Goal: Contribute content: Contribute content

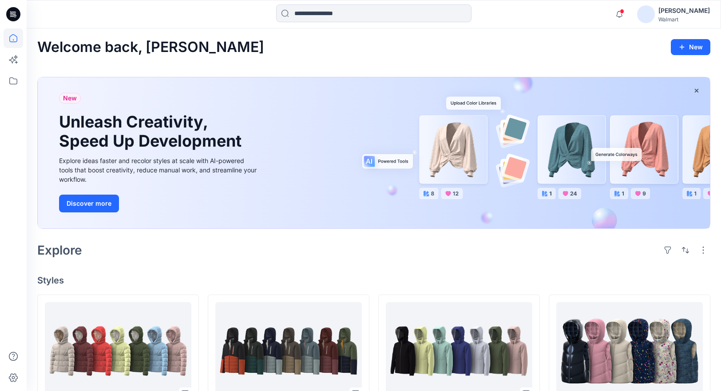
scroll to position [250, 0]
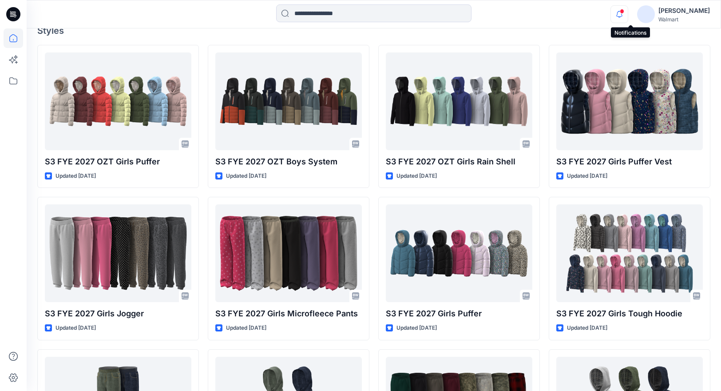
click at [628, 14] on icon "button" at bounding box center [619, 14] width 17 height 18
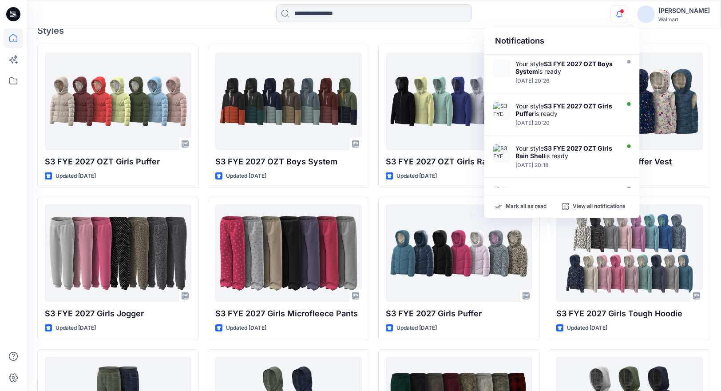
click at [569, 14] on div "Notifications Your style S3 FYE 2027 OZT Boys System is ready Friday, September…" at bounding box center [374, 14] width 694 height 20
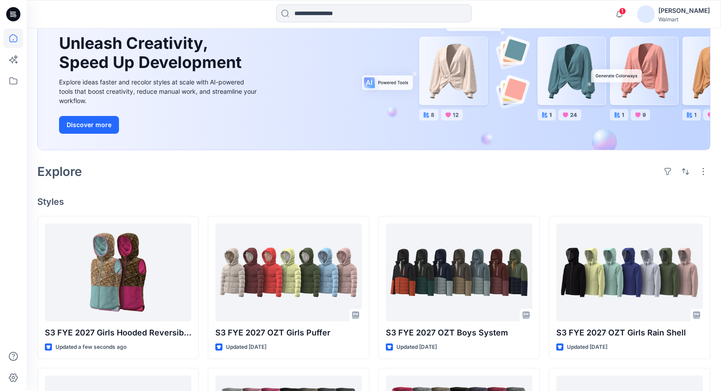
scroll to position [181, 0]
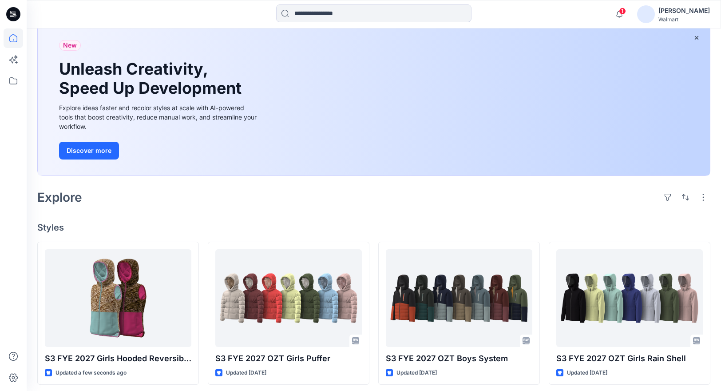
scroll to position [56, 0]
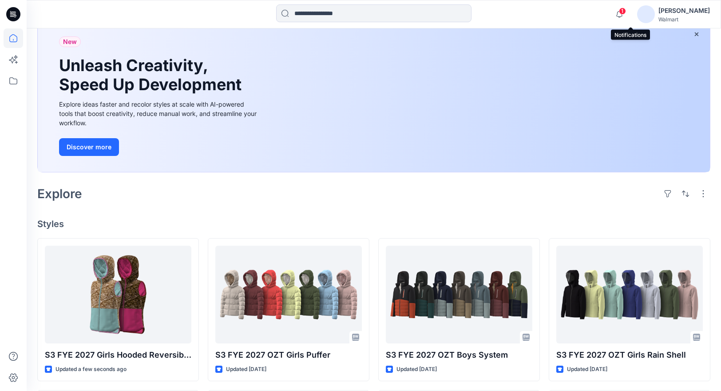
click at [626, 10] on span "1" at bounding box center [622, 11] width 7 height 7
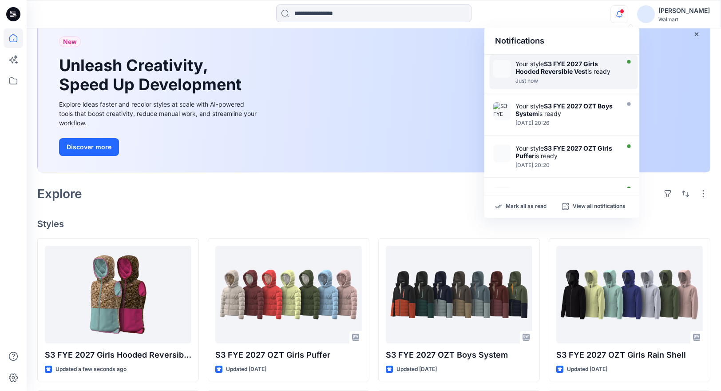
click at [558, 73] on strong "S3 FYE 2027 Girls Hooded Reversible Vest" at bounding box center [556, 67] width 83 height 15
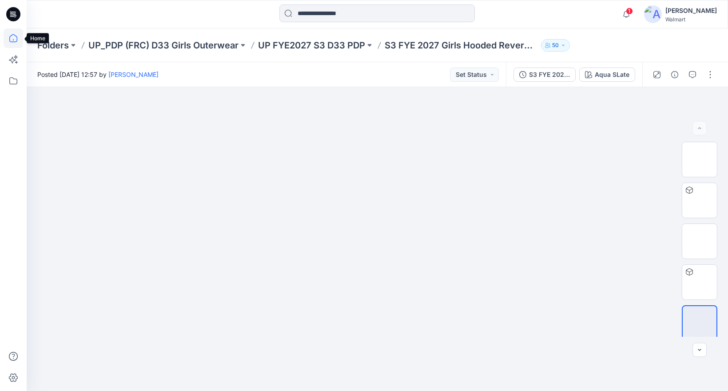
click at [16, 37] on icon at bounding box center [14, 38] width 20 height 20
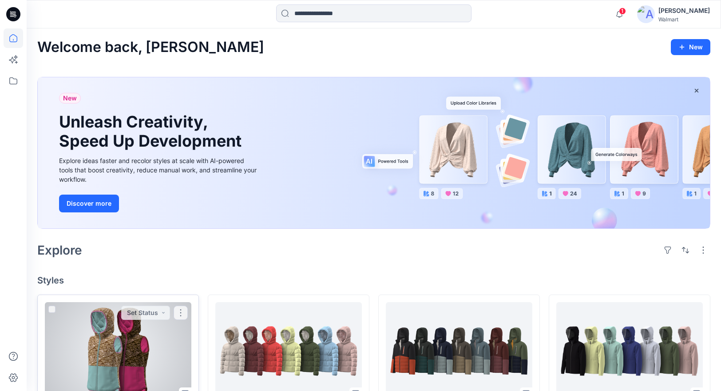
click at [150, 345] on div at bounding box center [118, 351] width 147 height 98
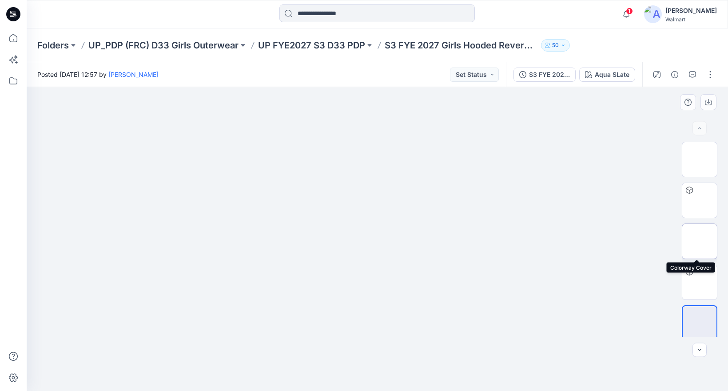
click at [699, 241] on img at bounding box center [699, 241] width 0 height 0
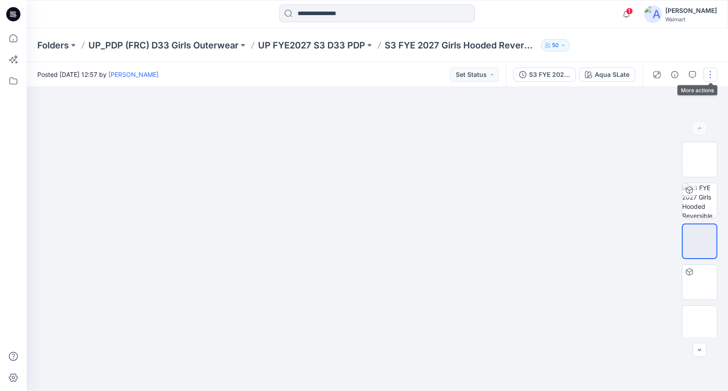
click at [711, 70] on button "button" at bounding box center [710, 74] width 14 height 14
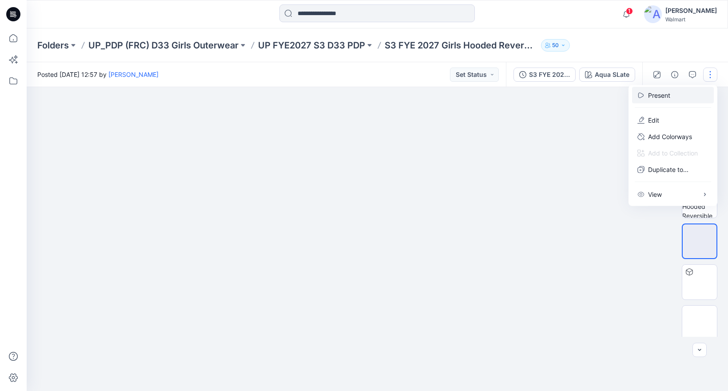
click at [659, 98] on p "Present" at bounding box center [659, 95] width 22 height 9
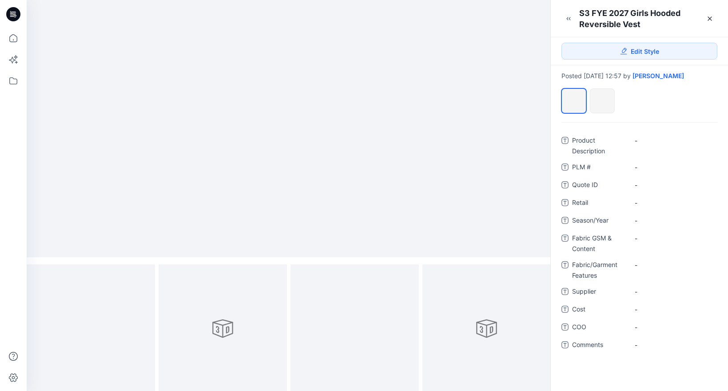
scroll to position [4, 0]
click at [714, 19] on link at bounding box center [709, 19] width 14 height 14
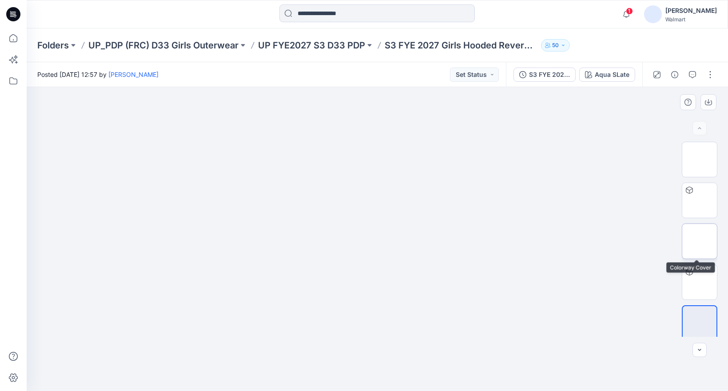
click at [699, 241] on img at bounding box center [699, 241] width 0 height 0
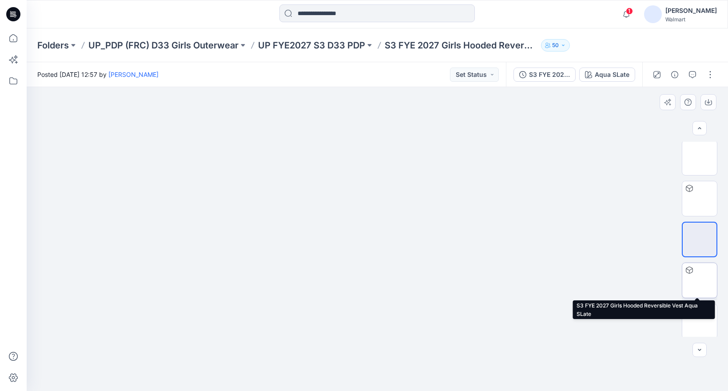
scroll to position [4, 0]
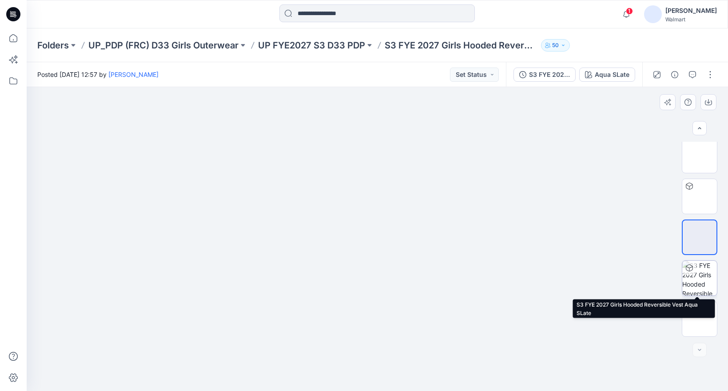
click at [693, 279] on img at bounding box center [699, 278] width 35 height 35
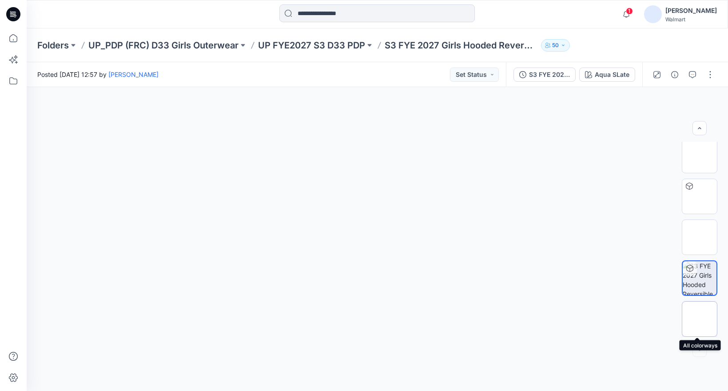
click at [699, 319] on img at bounding box center [699, 319] width 0 height 0
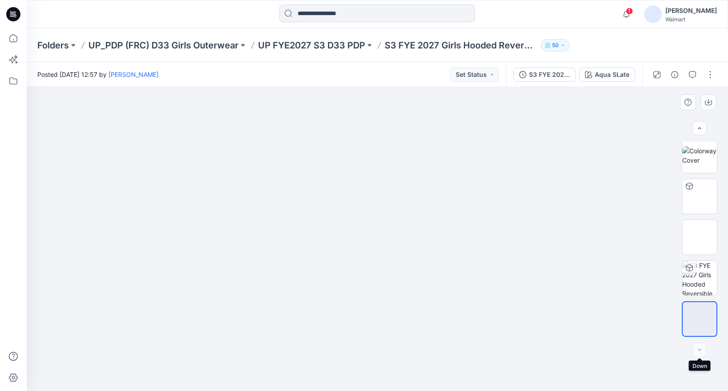
click at [696, 348] on div at bounding box center [699, 350] width 14 height 14
click at [699, 350] on div at bounding box center [699, 350] width 14 height 14
click at [16, 41] on icon at bounding box center [14, 38] width 20 height 20
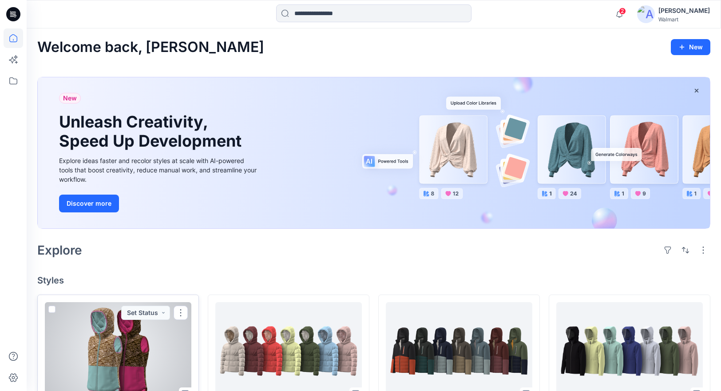
click at [150, 333] on div at bounding box center [118, 351] width 147 height 98
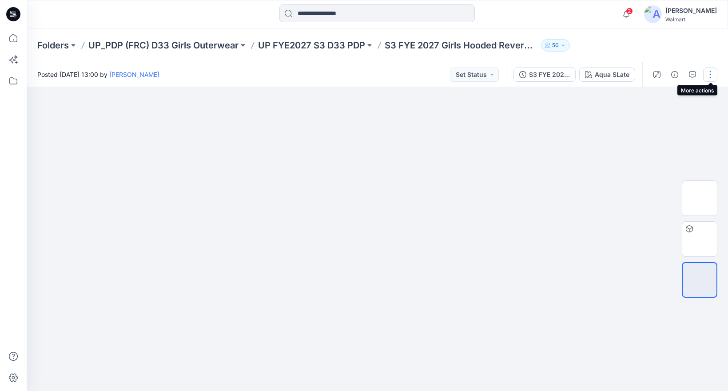
click at [710, 77] on button "button" at bounding box center [710, 74] width 14 height 14
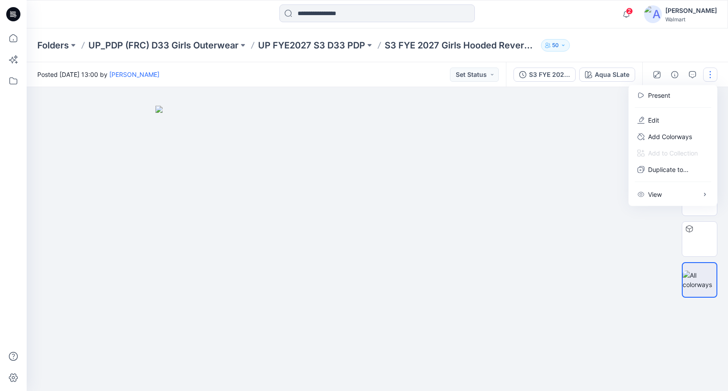
click at [561, 261] on img at bounding box center [377, 248] width 444 height 285
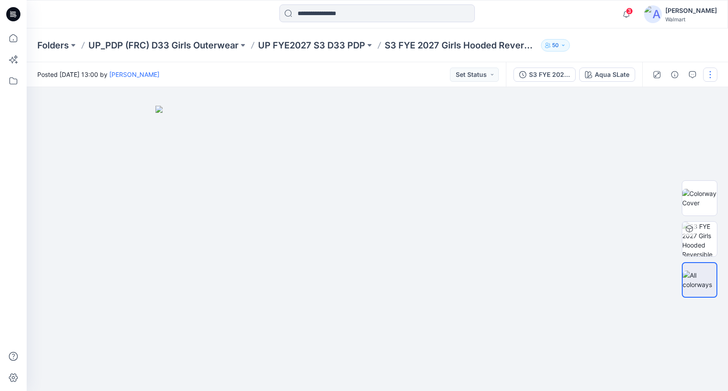
click at [708, 75] on button "button" at bounding box center [710, 74] width 14 height 14
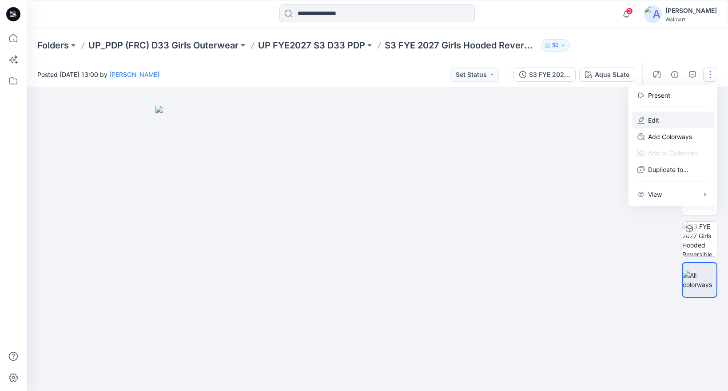
click at [658, 121] on p "Edit" at bounding box center [653, 119] width 11 height 9
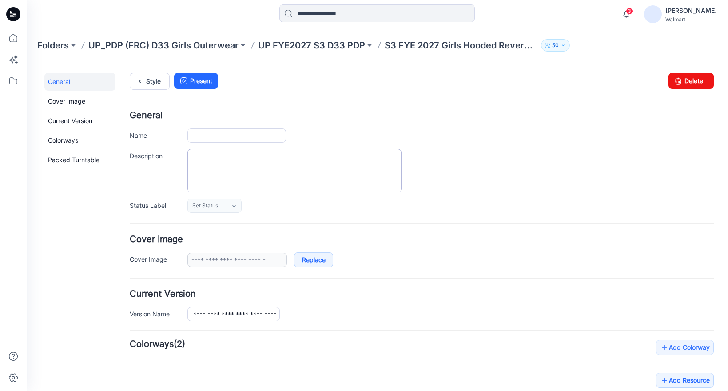
type input "**********"
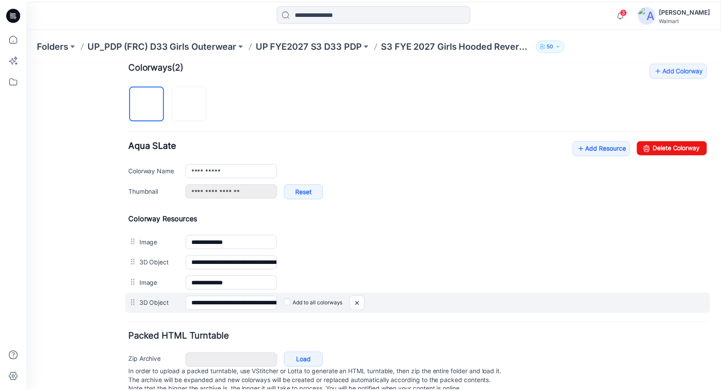
scroll to position [278, 0]
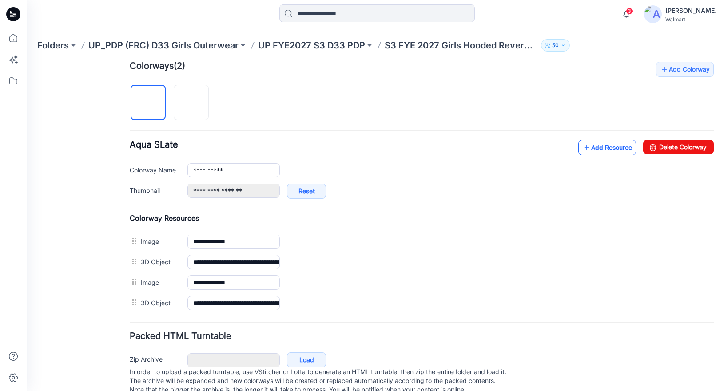
click at [585, 150] on link "Add Resource" at bounding box center [607, 147] width 58 height 15
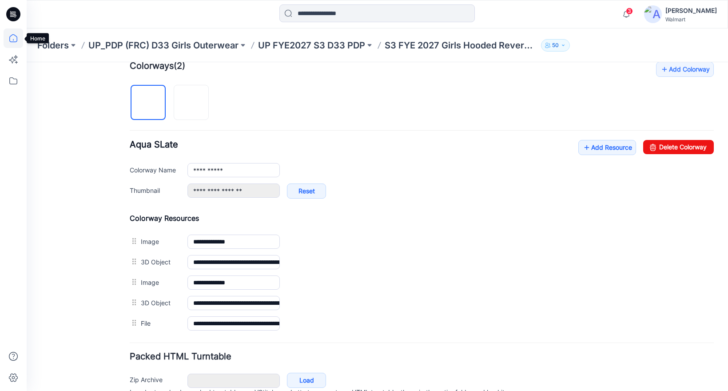
click at [15, 37] on icon at bounding box center [14, 38] width 20 height 20
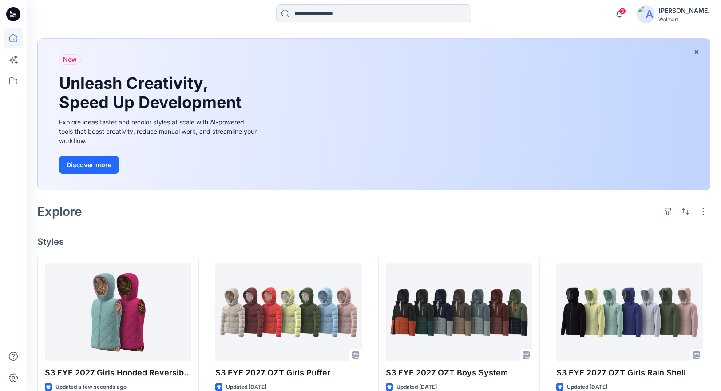
scroll to position [166, 0]
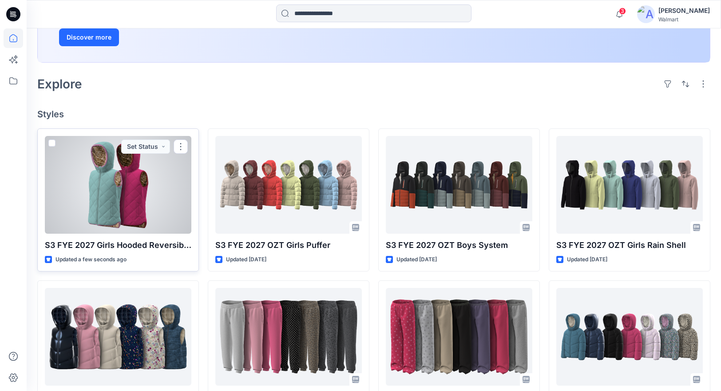
click at [139, 194] on div at bounding box center [118, 185] width 147 height 98
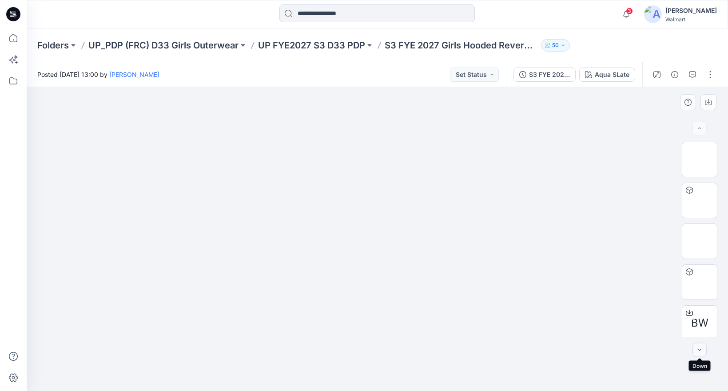
click at [699, 350] on icon "button" at bounding box center [699, 350] width 3 height 2
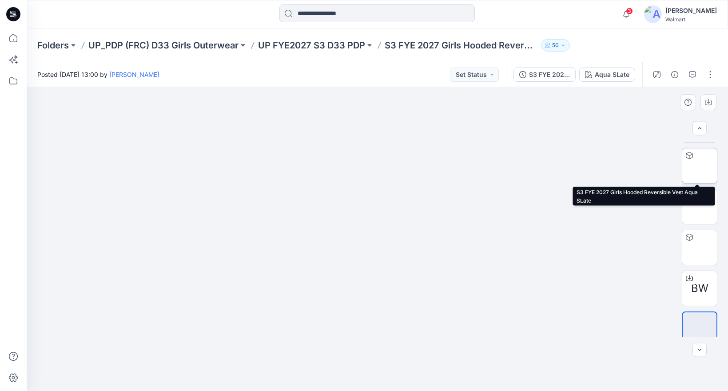
click at [699, 166] on img at bounding box center [699, 166] width 0 height 0
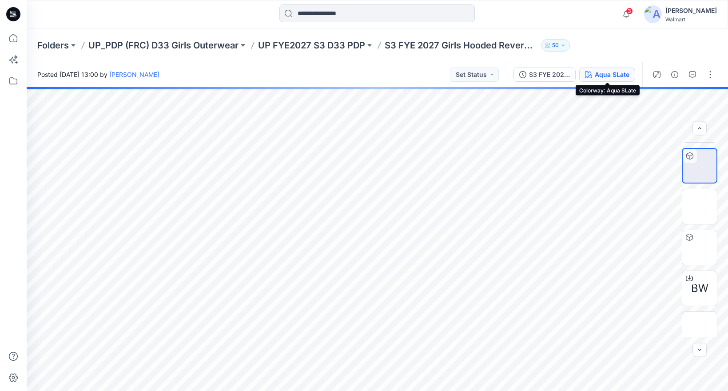
click at [614, 73] on div "Aqua SLate" at bounding box center [611, 75] width 35 height 10
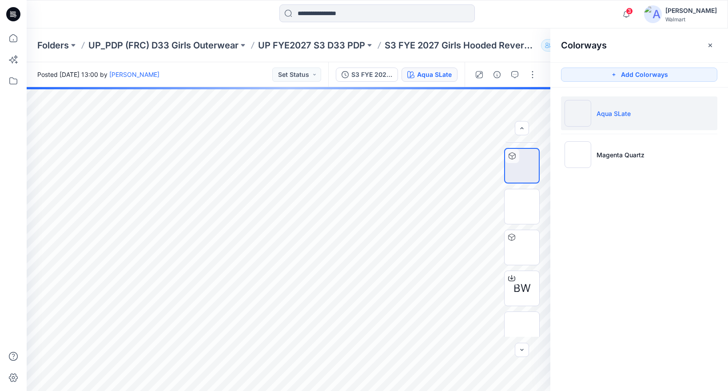
click at [610, 230] on div "Colorways Add Colorways Aqua SLate Magenta Quartz" at bounding box center [639, 209] width 178 height 362
click at [709, 43] on icon "button" at bounding box center [709, 45] width 7 height 7
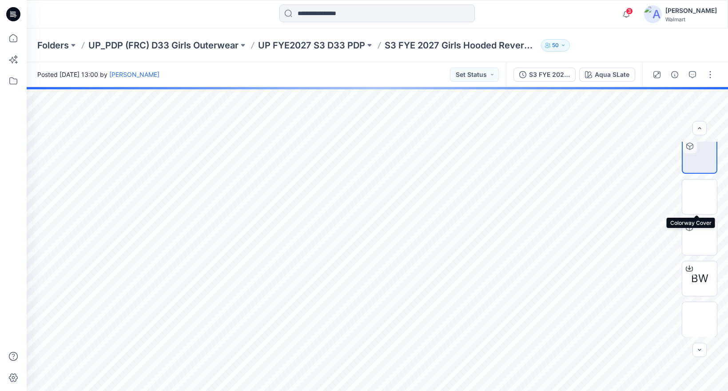
scroll to position [45, 0]
click at [16, 33] on icon at bounding box center [14, 38] width 20 height 20
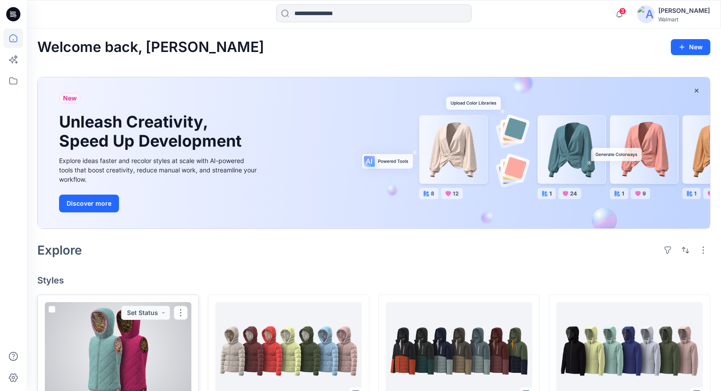
click at [139, 356] on div at bounding box center [118, 351] width 147 height 98
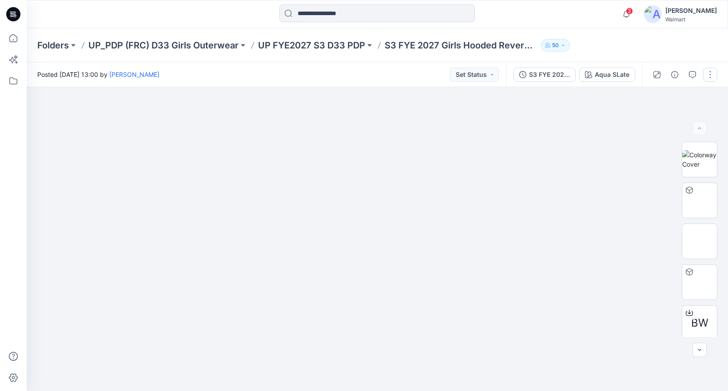
click at [711, 71] on button "button" at bounding box center [710, 74] width 14 height 14
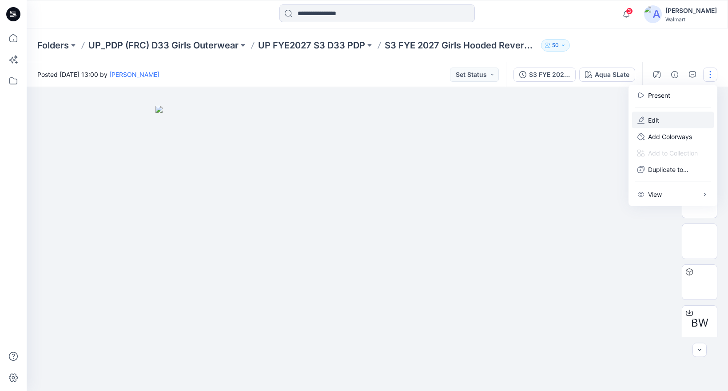
click at [654, 119] on p "Edit" at bounding box center [653, 119] width 11 height 9
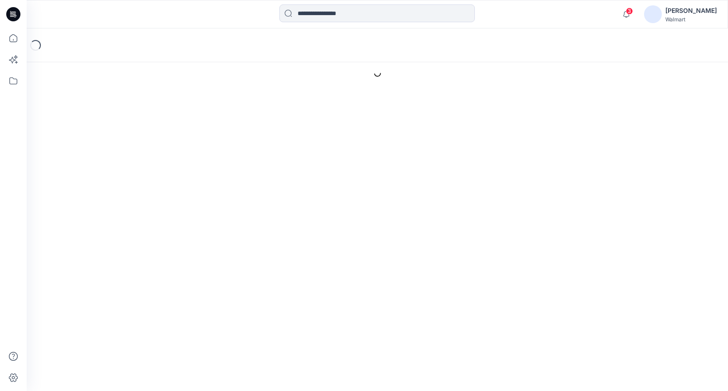
type input "**********"
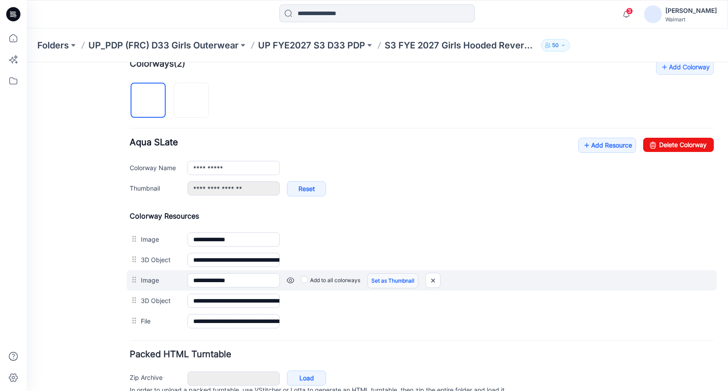
scroll to position [263, 0]
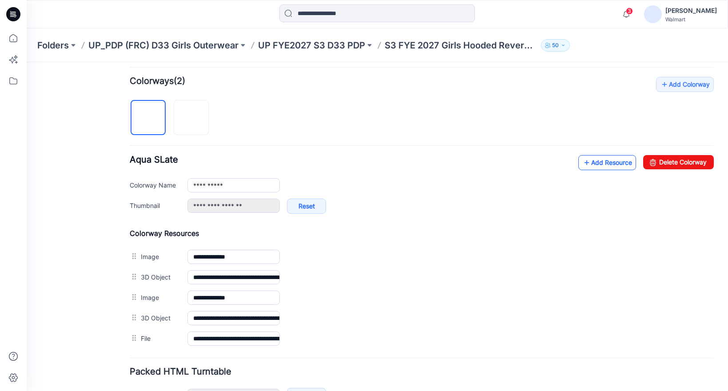
click at [596, 163] on link "Add Resource" at bounding box center [607, 162] width 58 height 15
click at [596, 166] on link "Add Resource" at bounding box center [607, 162] width 58 height 15
click at [278, 126] on div "**********" at bounding box center [422, 233] width 584 height 313
click at [16, 38] on icon at bounding box center [14, 38] width 20 height 20
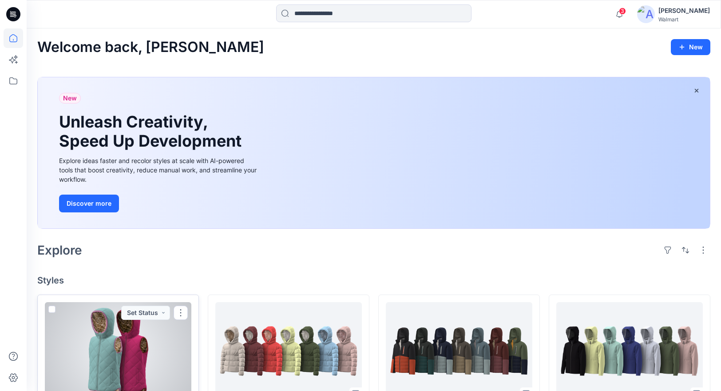
click at [146, 334] on div at bounding box center [118, 351] width 147 height 98
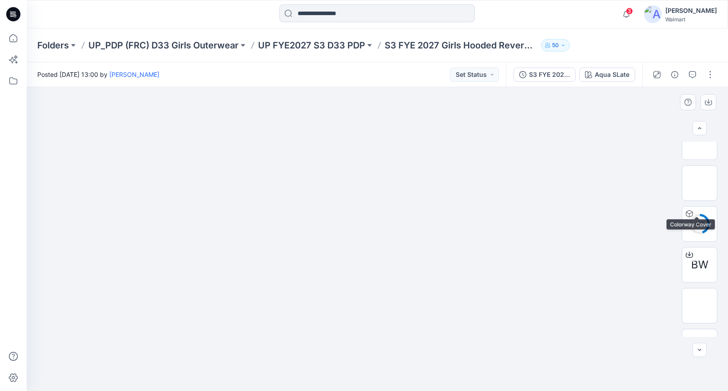
scroll to position [127, 0]
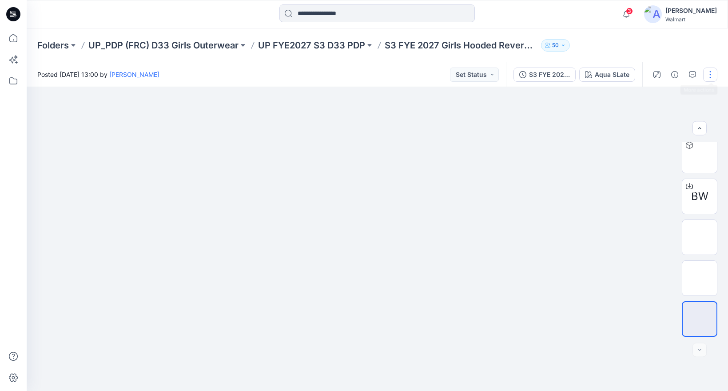
click at [713, 71] on button "button" at bounding box center [710, 74] width 14 height 14
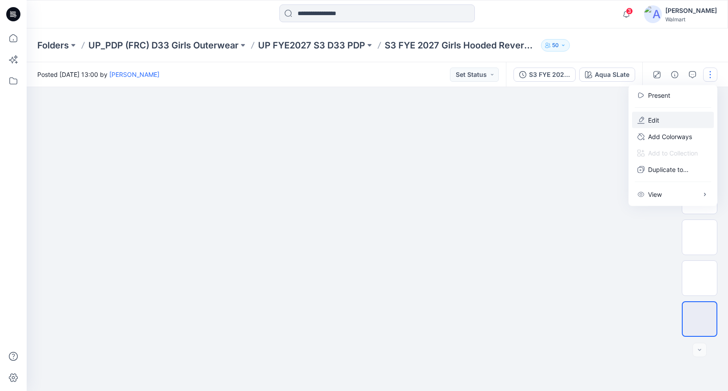
click at [650, 119] on p "Edit" at bounding box center [653, 119] width 11 height 9
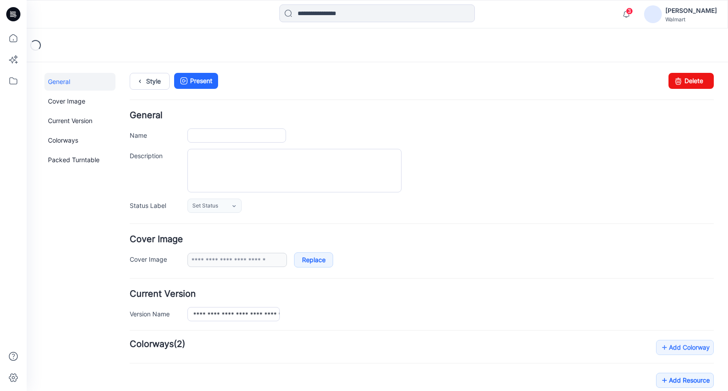
type input "**********"
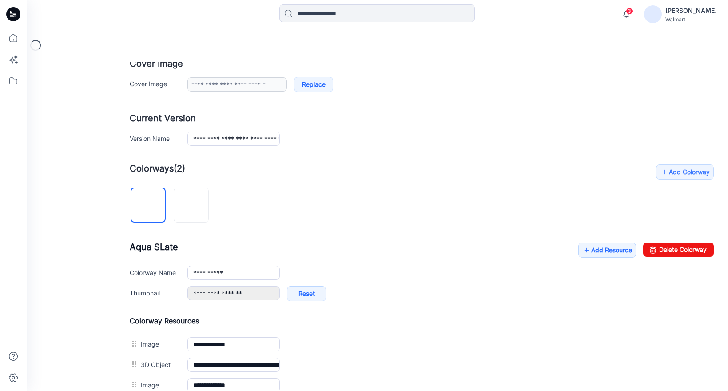
scroll to position [364, 0]
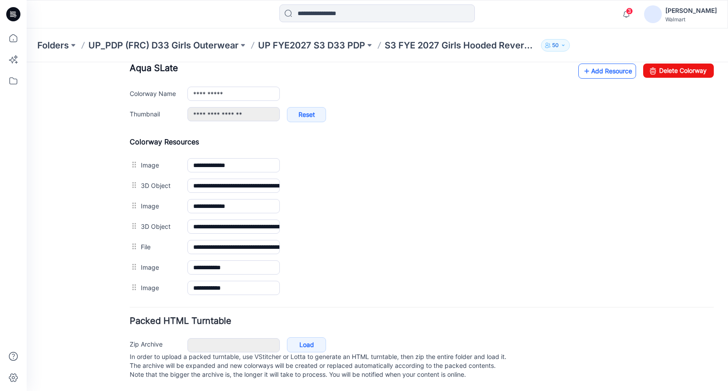
click at [596, 65] on link "Add Resource" at bounding box center [607, 70] width 58 height 15
click at [587, 64] on link "Add Resource" at bounding box center [607, 70] width 58 height 15
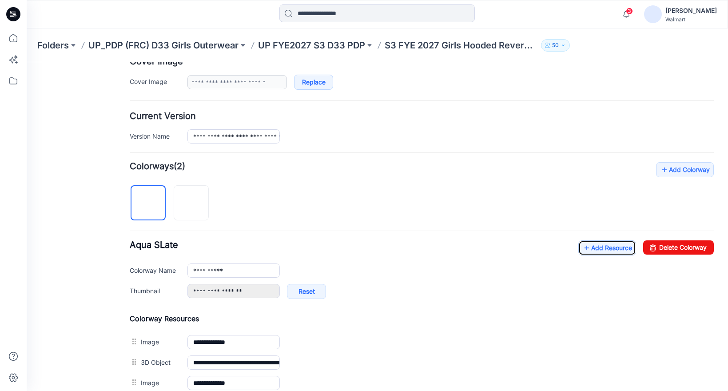
scroll to position [0, 0]
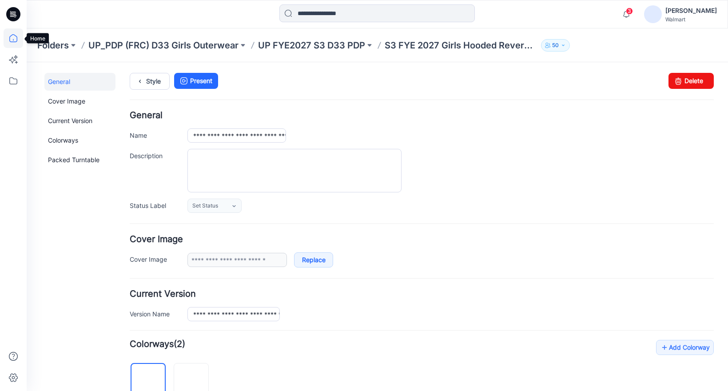
click at [11, 38] on icon at bounding box center [14, 38] width 20 height 20
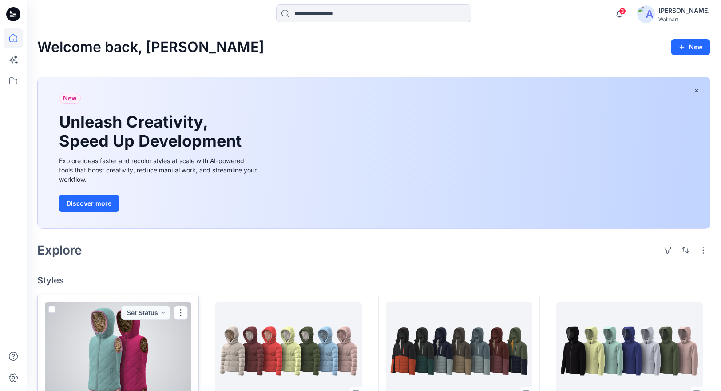
click at [112, 349] on div at bounding box center [118, 351] width 147 height 98
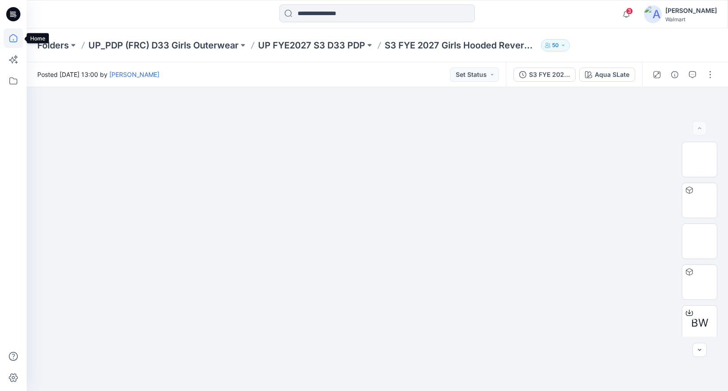
click at [16, 41] on icon at bounding box center [13, 38] width 8 height 8
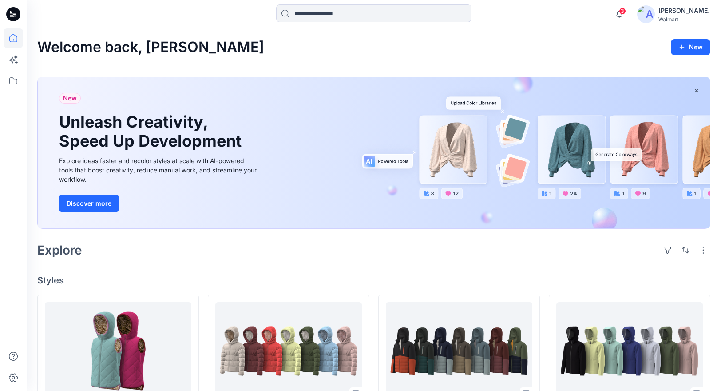
scroll to position [166, 0]
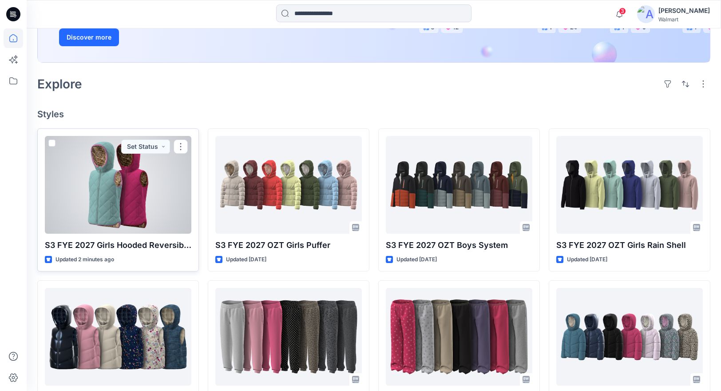
click at [151, 202] on div at bounding box center [118, 185] width 147 height 98
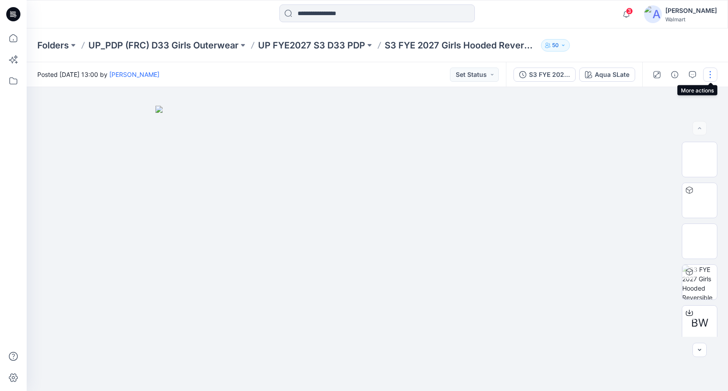
click at [709, 76] on button "button" at bounding box center [710, 74] width 14 height 14
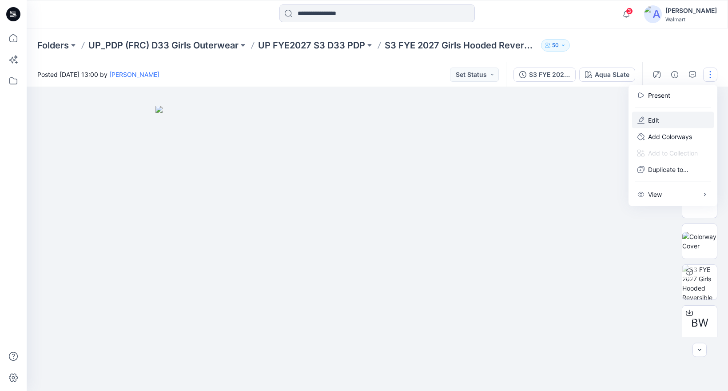
click at [656, 121] on p "Edit" at bounding box center [653, 119] width 11 height 9
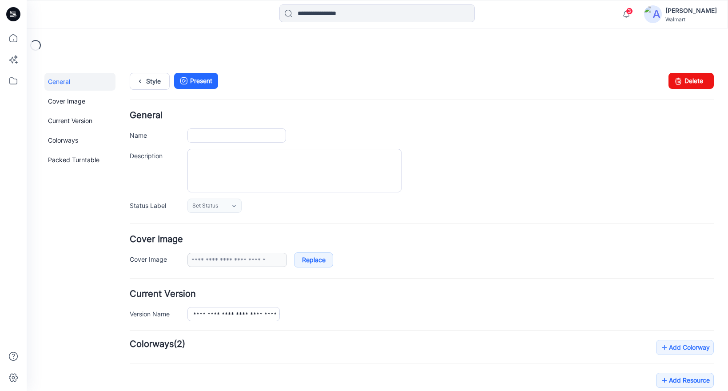
type input "**********"
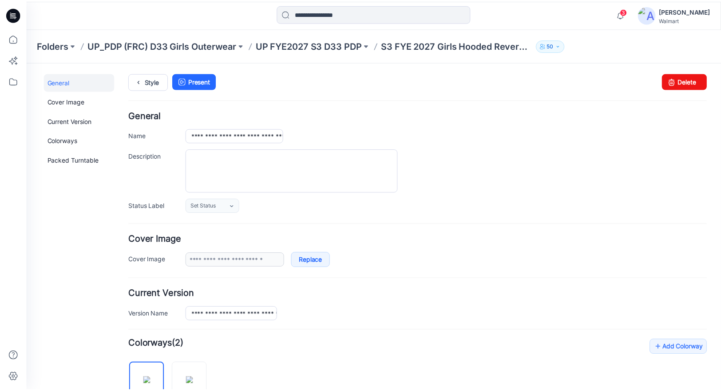
scroll to position [2, 0]
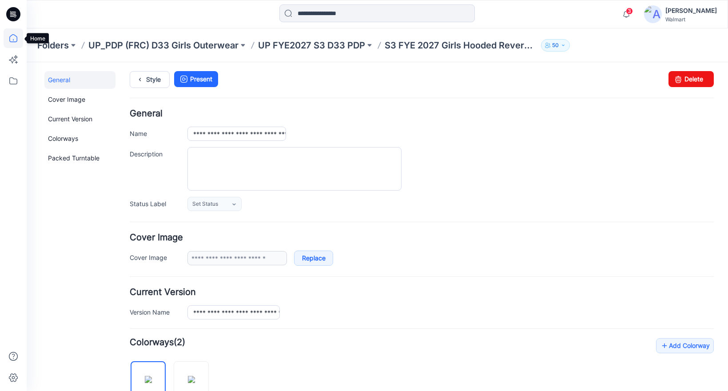
click at [11, 39] on icon at bounding box center [14, 38] width 20 height 20
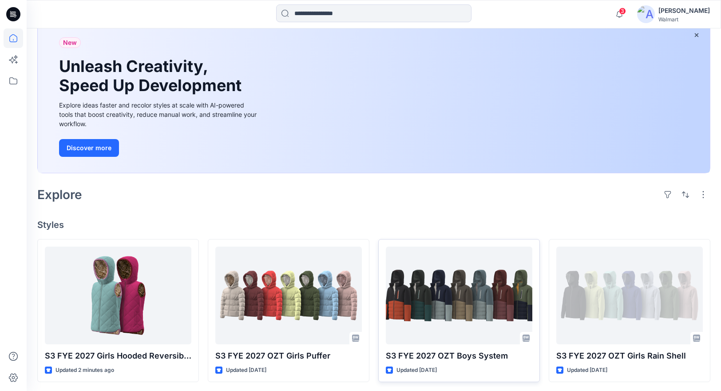
scroll to position [120, 0]
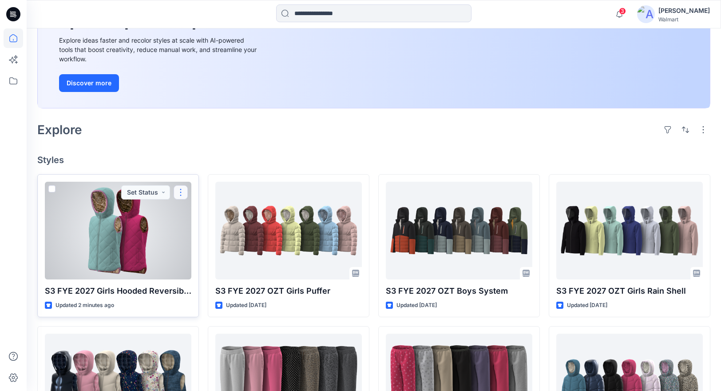
click at [178, 194] on button "button" at bounding box center [181, 192] width 14 height 14
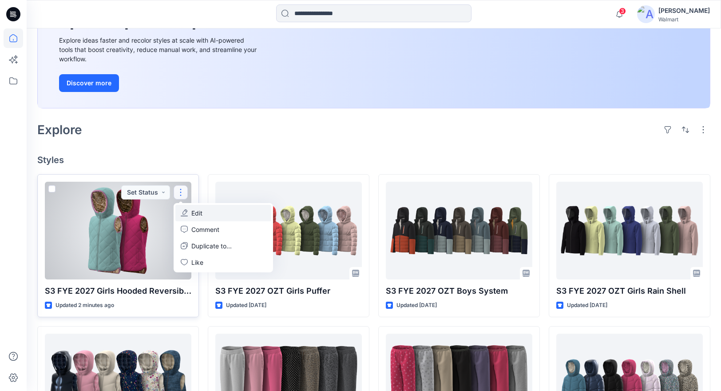
click at [198, 213] on p "Edit" at bounding box center [196, 212] width 11 height 9
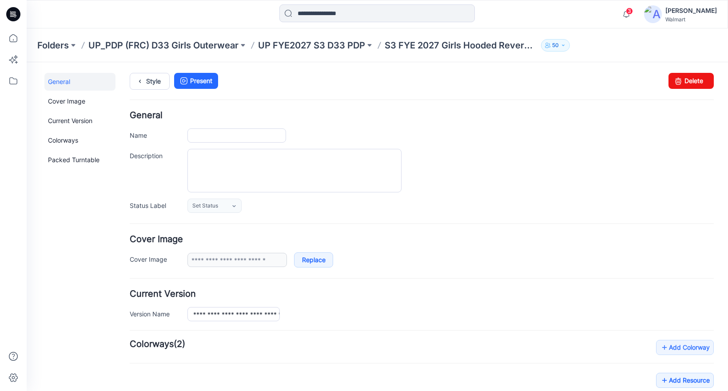
type input "**********"
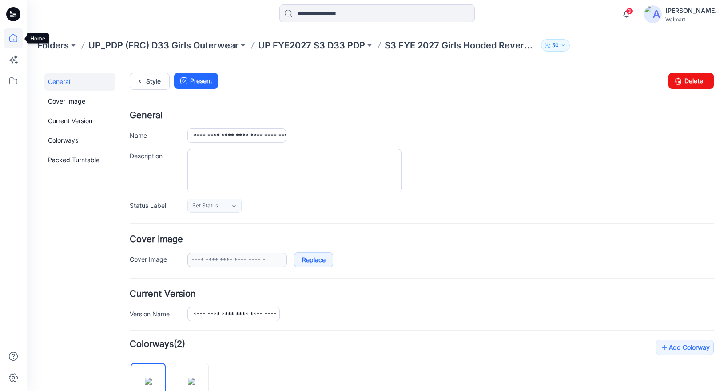
click at [10, 40] on icon at bounding box center [14, 38] width 20 height 20
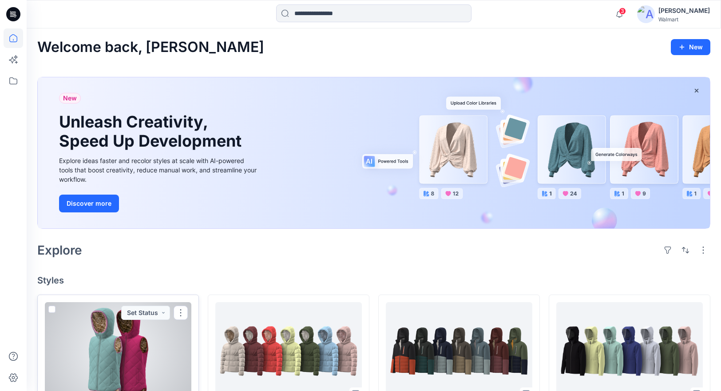
click at [153, 340] on div at bounding box center [118, 351] width 147 height 98
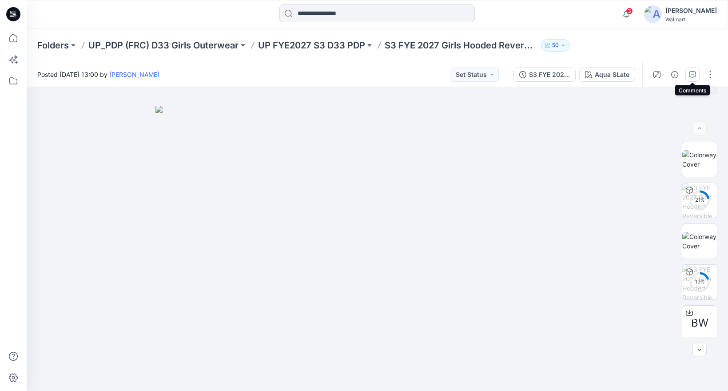
click at [693, 75] on icon "button" at bounding box center [692, 74] width 7 height 7
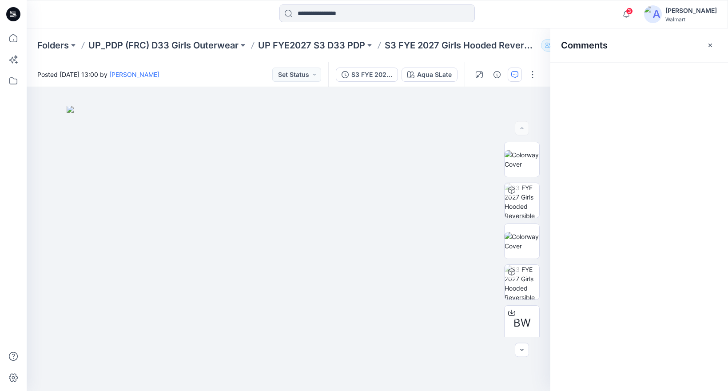
click at [606, 98] on div "Comments" at bounding box center [639, 209] width 178 height 362
click at [709, 44] on icon "button" at bounding box center [710, 45] width 4 height 4
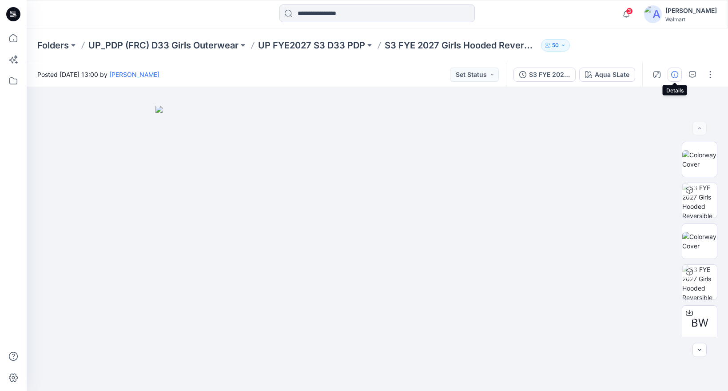
click at [674, 74] on icon "button" at bounding box center [674, 74] width 7 height 7
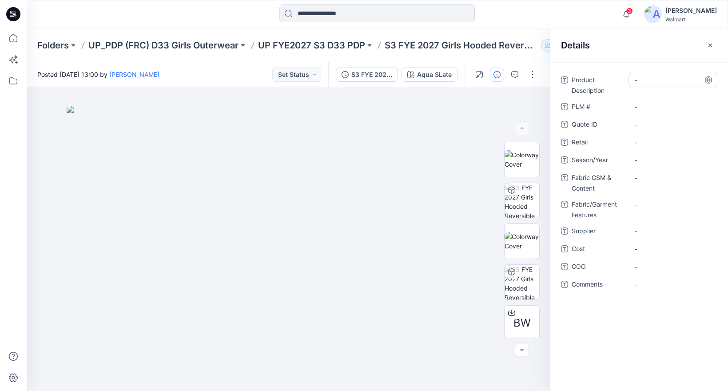
click at [648, 81] on Description "-" at bounding box center [672, 79] width 77 height 9
type textarea "**********"
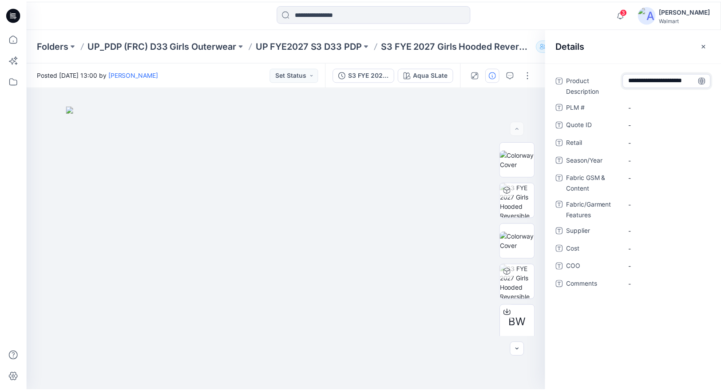
scroll to position [6, 0]
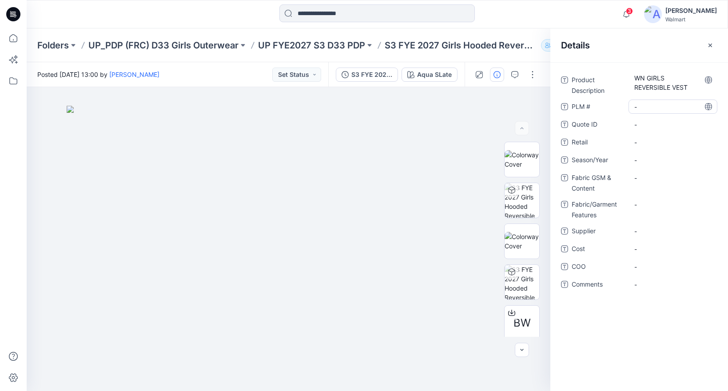
click at [648, 107] on \ "-" at bounding box center [672, 106] width 77 height 9
click at [646, 138] on span "-" at bounding box center [672, 142] width 77 height 9
click at [642, 161] on span "-" at bounding box center [672, 159] width 77 height 9
type textarea "********"
click at [672, 182] on Content "-" at bounding box center [672, 177] width 77 height 9
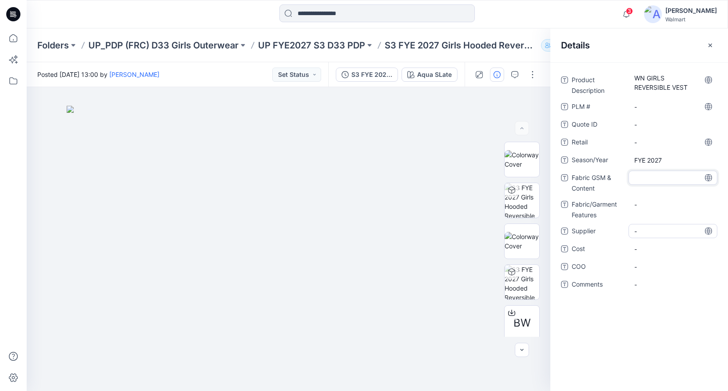
click at [650, 229] on span "-" at bounding box center [672, 230] width 77 height 9
type textarea "***"
click at [642, 251] on span "-" at bounding box center [672, 248] width 77 height 9
type textarea "***"
click at [646, 268] on span "-" at bounding box center [672, 266] width 77 height 9
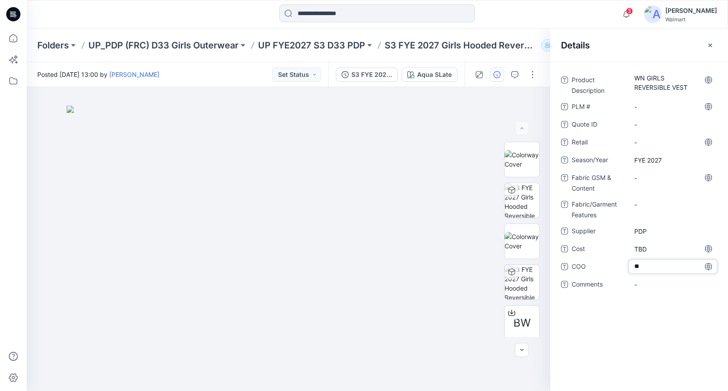
type textarea "***"
click at [657, 182] on div "-" at bounding box center [672, 177] width 89 height 14
type textarea "***"
click at [653, 202] on Features "-" at bounding box center [672, 204] width 77 height 9
type textarea "***"
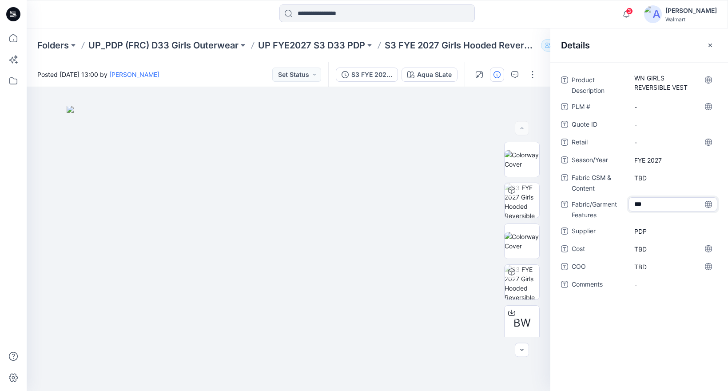
click at [638, 316] on div "Product Description WN GIRLS REVERSIBLE VEST PLM # - Quote ID - Retail - Season…" at bounding box center [639, 226] width 178 height 329
click at [710, 44] on icon "button" at bounding box center [710, 45] width 4 height 4
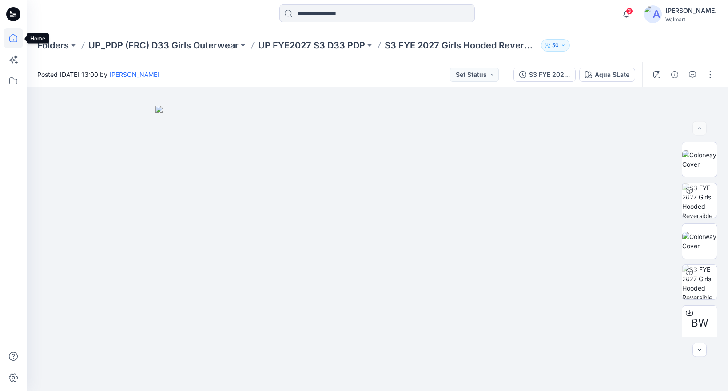
click at [14, 44] on icon at bounding box center [14, 38] width 20 height 20
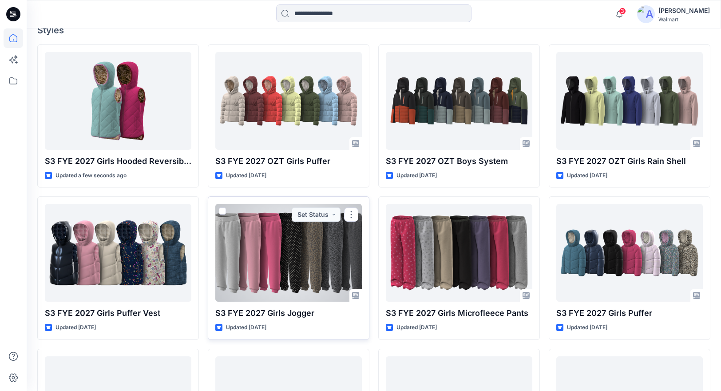
scroll to position [249, 0]
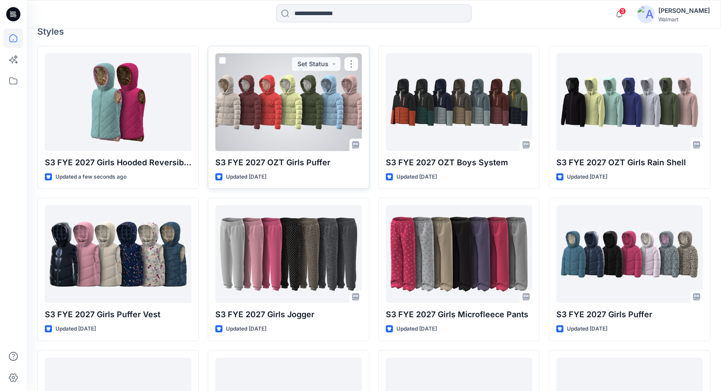
click at [337, 115] on div at bounding box center [288, 102] width 147 height 98
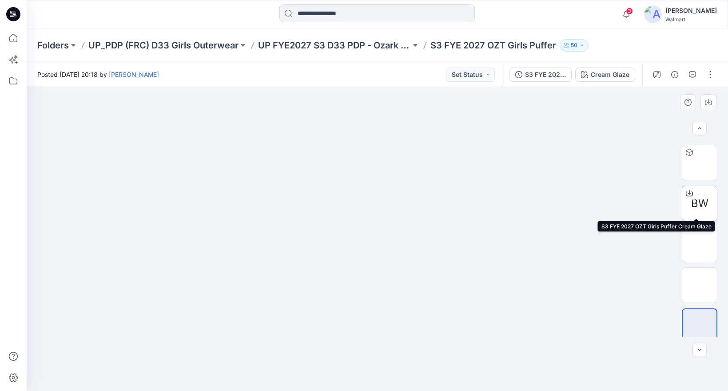
scroll to position [45, 0]
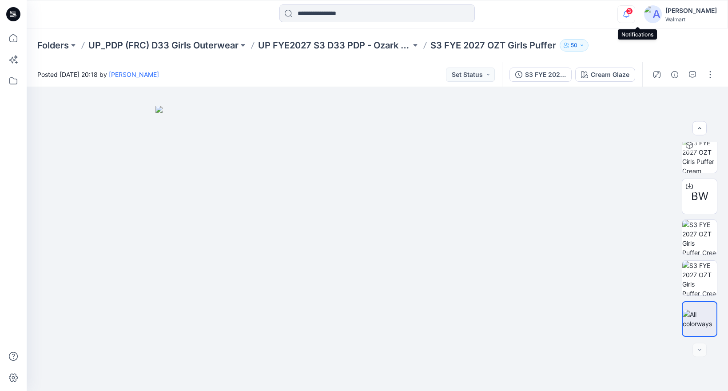
click at [634, 16] on icon "button" at bounding box center [626, 14] width 17 height 18
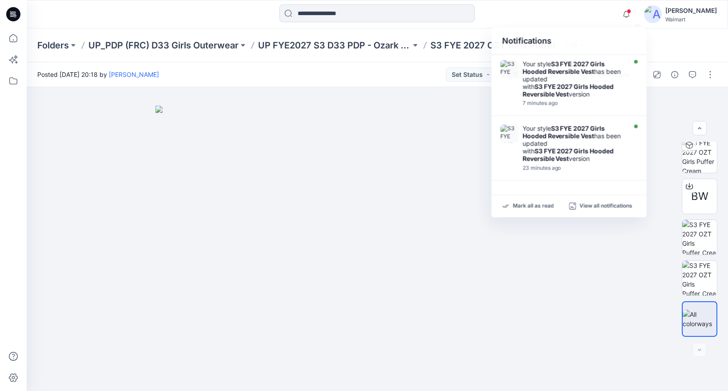
click at [594, 8] on div "Notifications Your style S3 FYE 2027 Girls Hooded Reversible Vest has been upda…" at bounding box center [377, 14] width 701 height 20
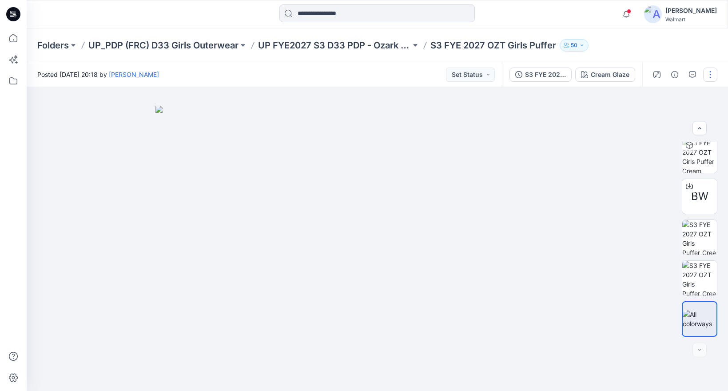
click at [713, 70] on button "button" at bounding box center [710, 74] width 14 height 14
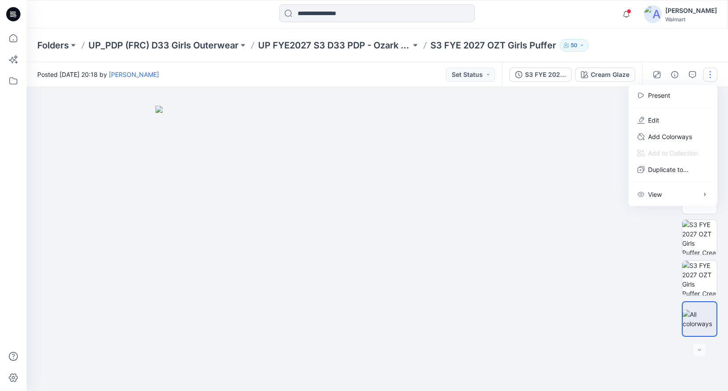
click at [678, 47] on div "Folders UP_PDP (FRC) D33 Girls Outerwear UP FYE2027 S3 D33 PDP - Ozark Trail S3…" at bounding box center [377, 45] width 701 height 34
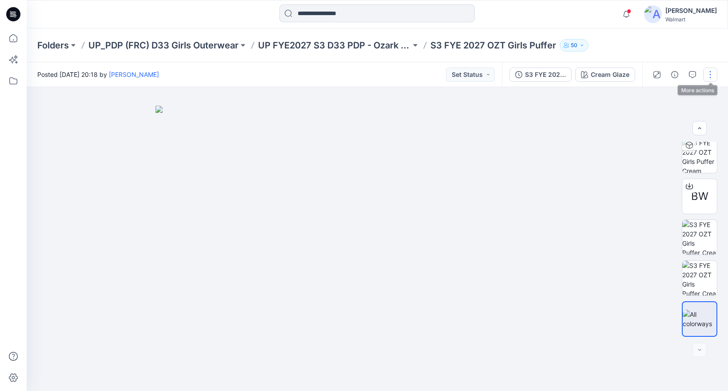
click at [711, 73] on button "button" at bounding box center [710, 74] width 14 height 14
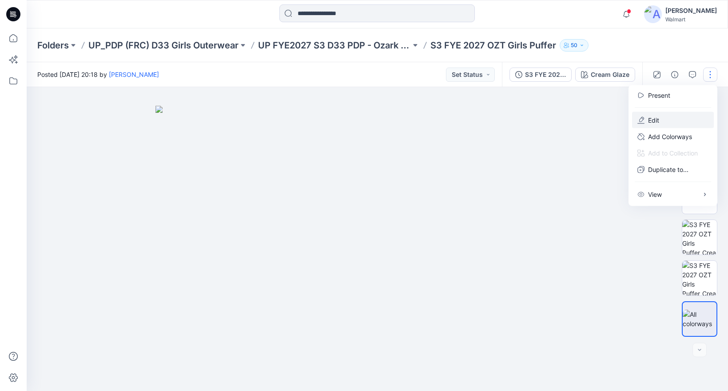
click at [650, 118] on p "Edit" at bounding box center [653, 119] width 11 height 9
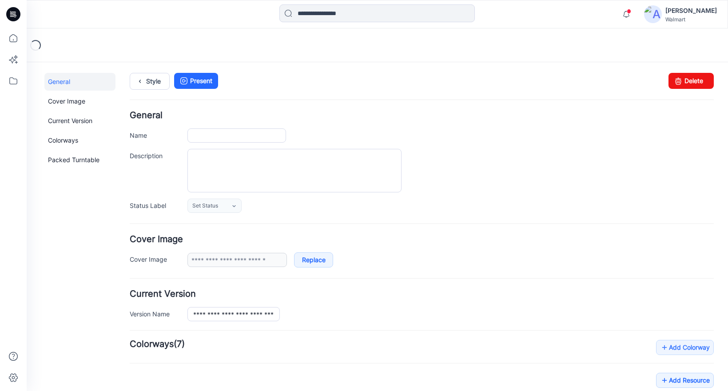
type input "**********"
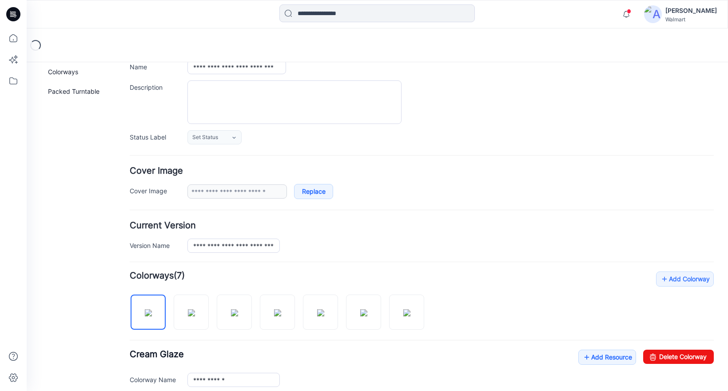
scroll to position [313, 0]
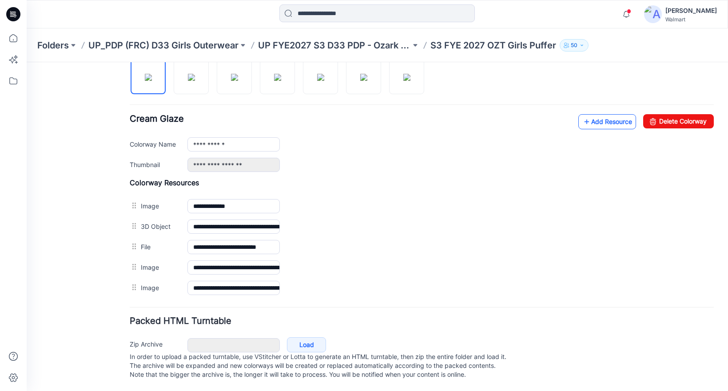
click at [594, 114] on link "Add Resource" at bounding box center [607, 121] width 58 height 15
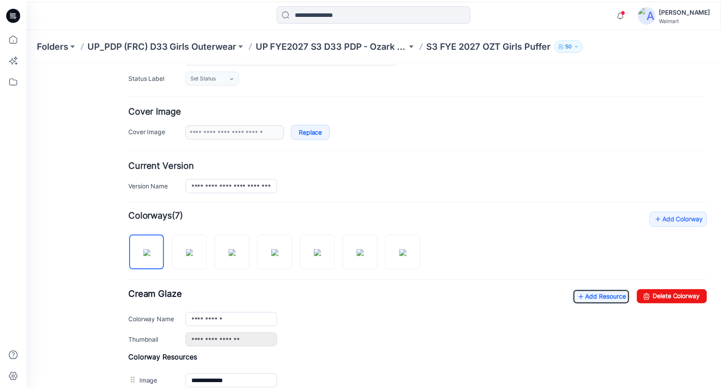
scroll to position [0, 0]
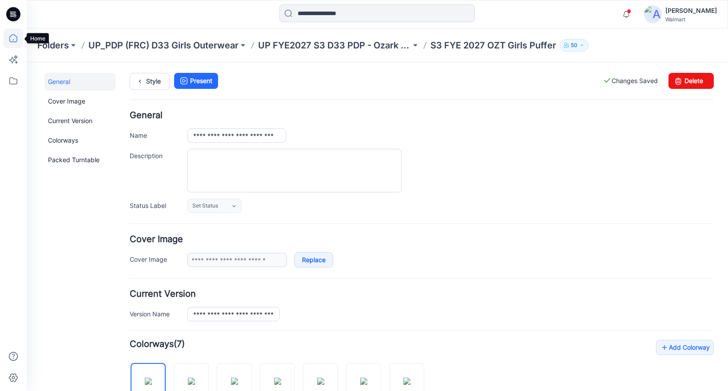
click at [11, 36] on icon at bounding box center [14, 38] width 20 height 20
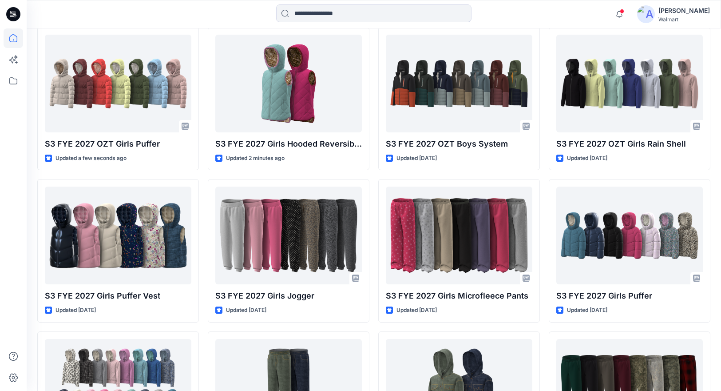
scroll to position [291, 0]
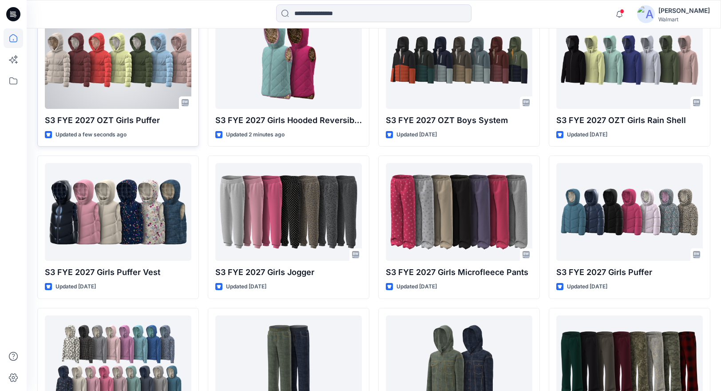
click at [132, 79] on div at bounding box center [118, 60] width 147 height 98
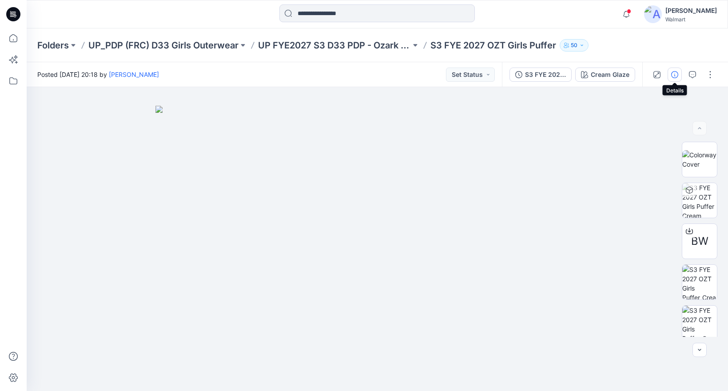
click at [674, 71] on icon "button" at bounding box center [674, 74] width 7 height 7
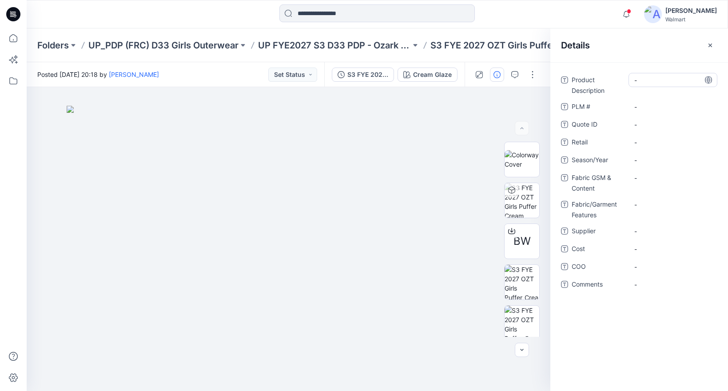
click at [642, 81] on Description "-" at bounding box center [672, 79] width 77 height 9
type textarea "**********"
click at [646, 162] on span "-" at bounding box center [672, 159] width 77 height 9
type textarea "********"
click at [643, 183] on div "-" at bounding box center [672, 177] width 89 height 14
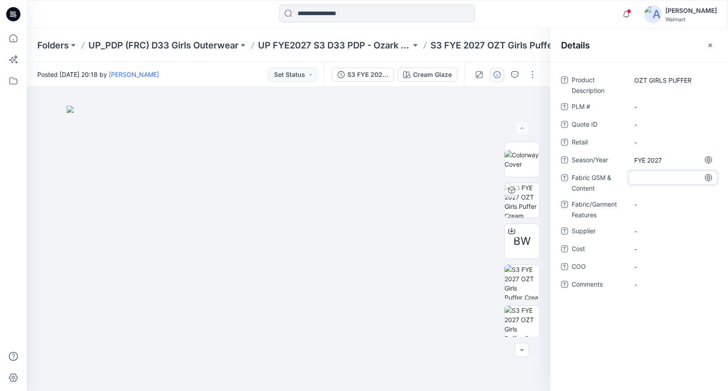
type textarea "*"
type textarea "***"
click at [650, 203] on Features "-" at bounding box center [672, 204] width 77 height 9
type textarea "***"
click at [652, 233] on span "-" at bounding box center [672, 230] width 77 height 9
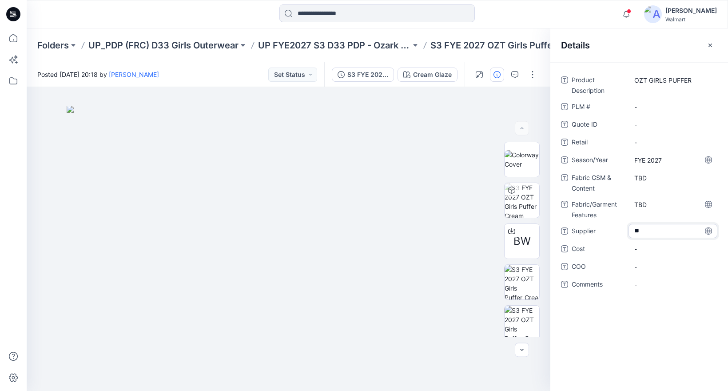
type textarea "***"
click at [657, 253] on span "-" at bounding box center [672, 248] width 77 height 9
type textarea "***"
click at [652, 271] on div "-" at bounding box center [672, 266] width 89 height 14
type textarea "***"
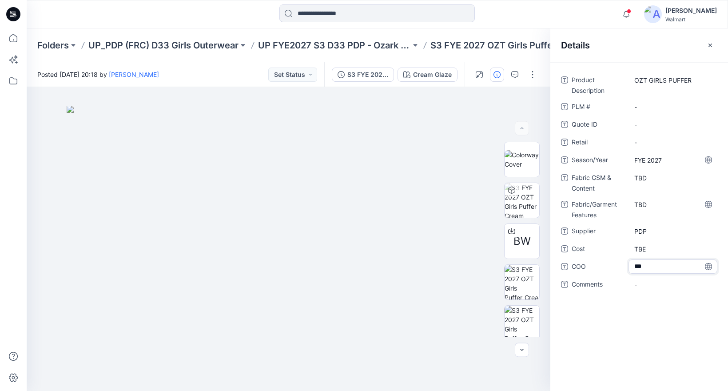
click at [651, 328] on div "Product Description OZT GIRLS PUFFER PLM # - Quote ID - Retail - Season/Year FY…" at bounding box center [639, 226] width 178 height 329
click at [712, 46] on icon "button" at bounding box center [709, 45] width 7 height 7
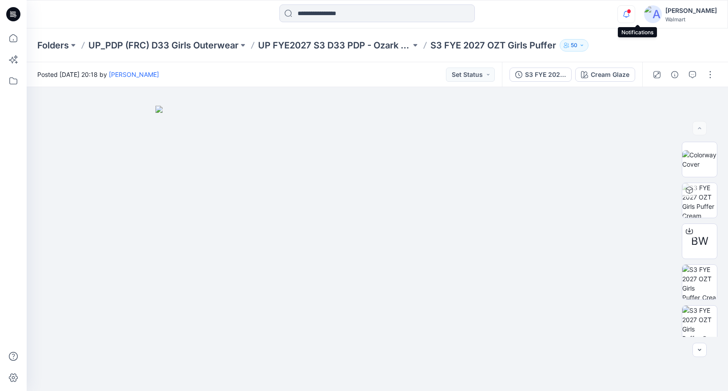
click at [634, 13] on icon "button" at bounding box center [626, 14] width 17 height 18
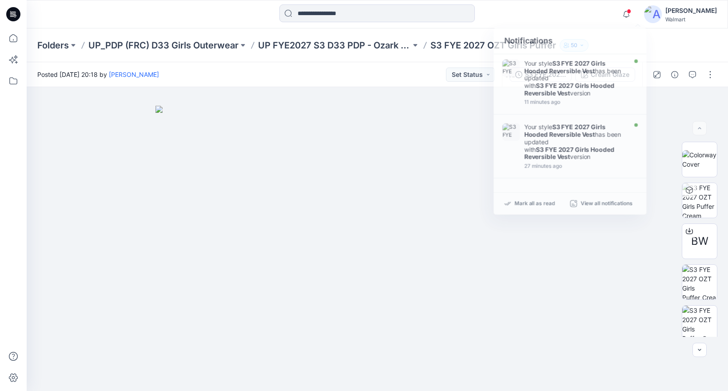
click at [580, 15] on div "Notifications Your style S3 FYE 2027 Girls Hooded Reversible Vest has been upda…" at bounding box center [377, 14] width 701 height 20
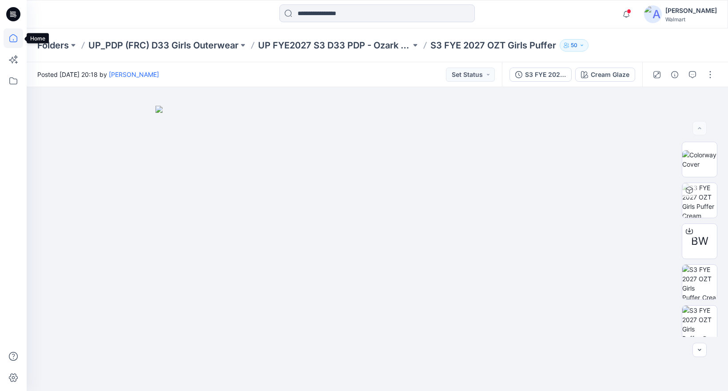
click at [10, 41] on icon at bounding box center [13, 38] width 8 height 8
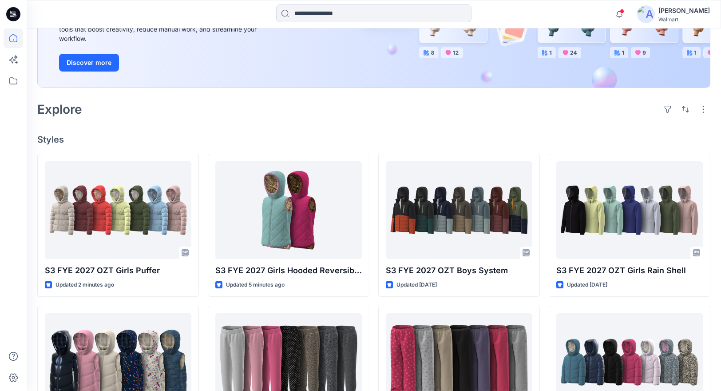
scroll to position [146, 0]
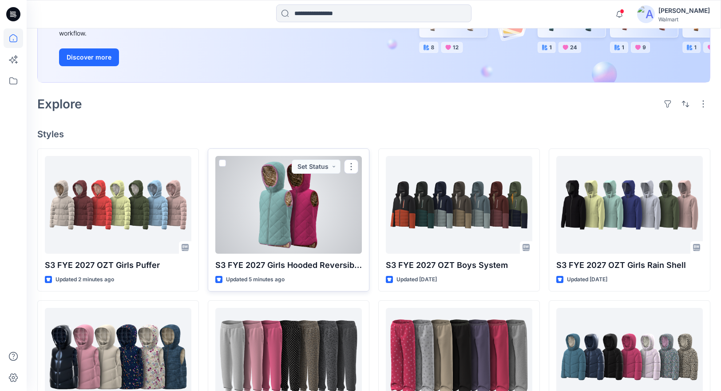
click at [270, 215] on div at bounding box center [288, 205] width 147 height 98
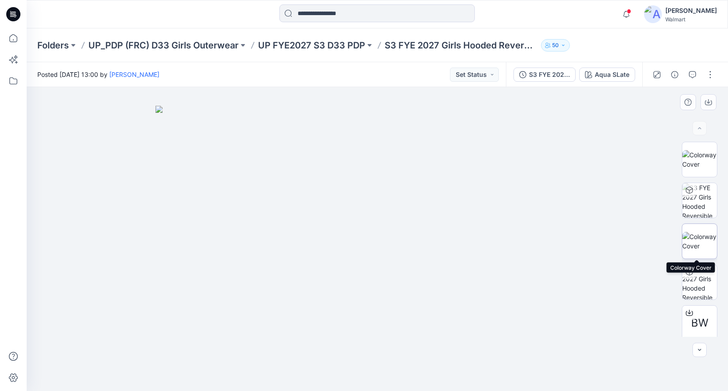
click at [702, 242] on img at bounding box center [699, 241] width 35 height 19
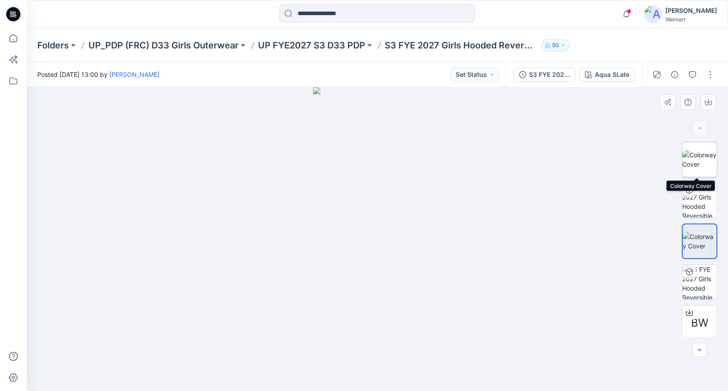
click at [703, 161] on img at bounding box center [699, 159] width 35 height 19
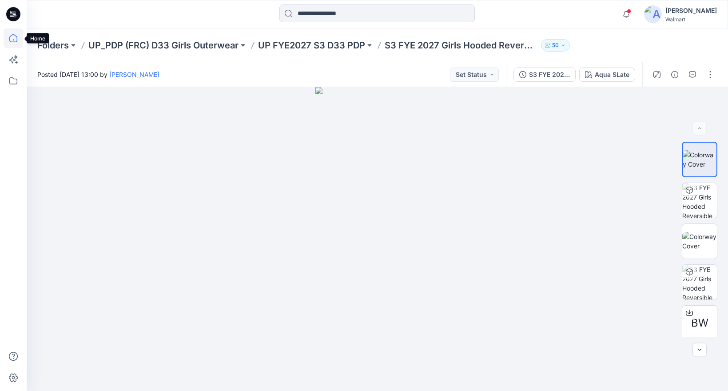
click at [16, 39] on icon at bounding box center [14, 38] width 20 height 20
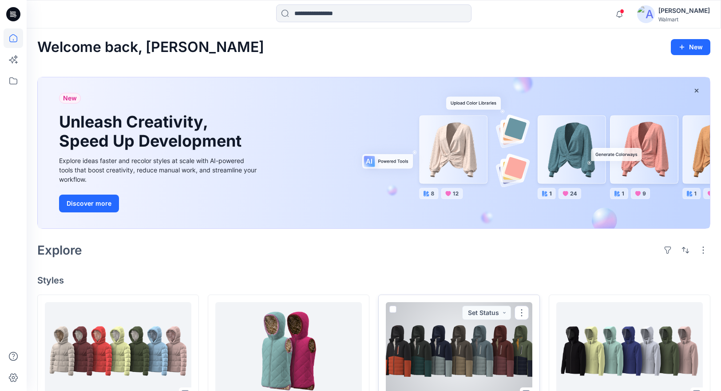
click at [474, 361] on div at bounding box center [459, 351] width 147 height 98
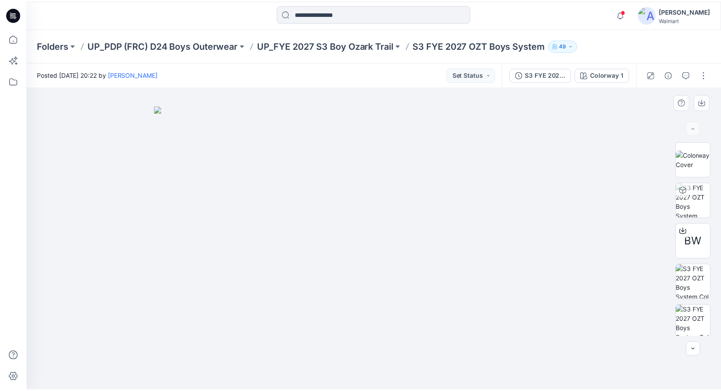
scroll to position [86, 0]
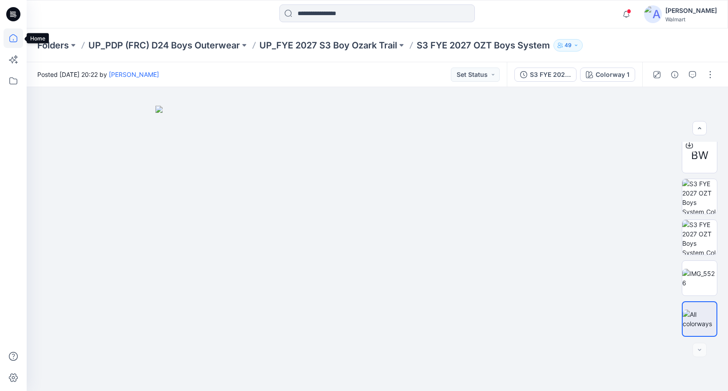
click at [16, 37] on icon at bounding box center [14, 38] width 20 height 20
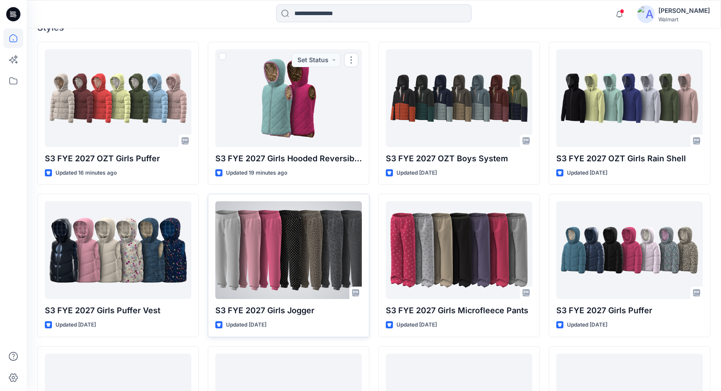
scroll to position [262, 0]
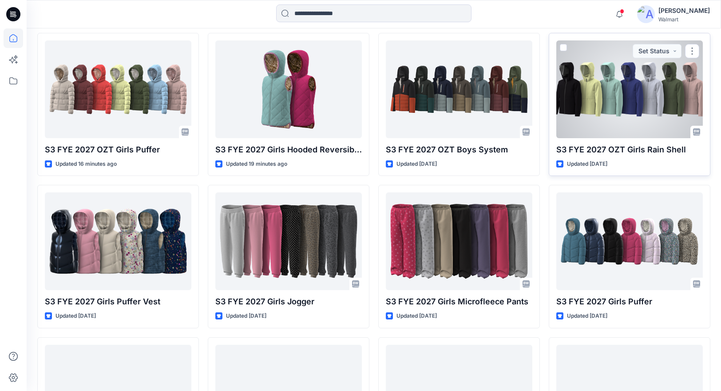
click at [584, 109] on div at bounding box center [629, 89] width 147 height 98
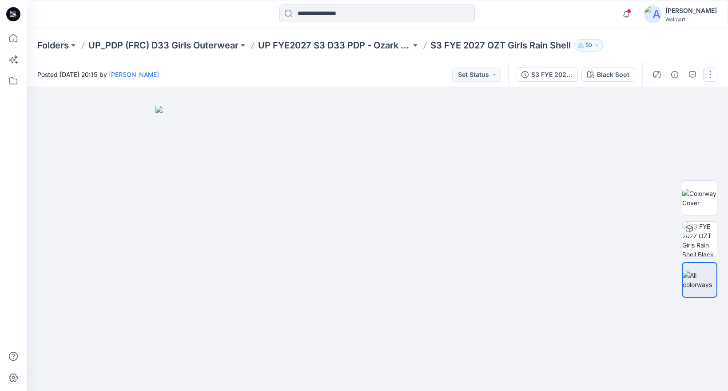
click at [706, 75] on button "button" at bounding box center [710, 74] width 14 height 14
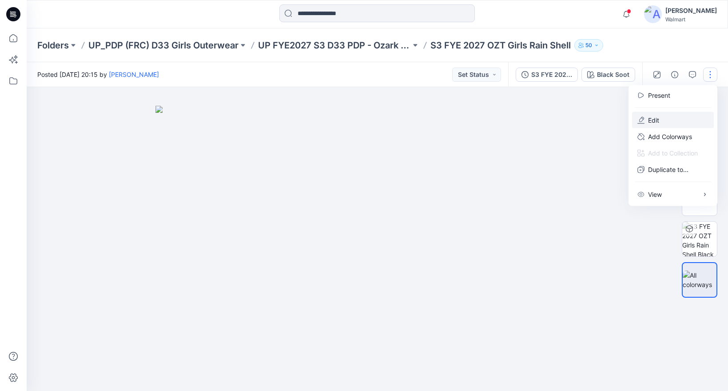
click at [660, 120] on button "Edit" at bounding box center [673, 120] width 82 height 16
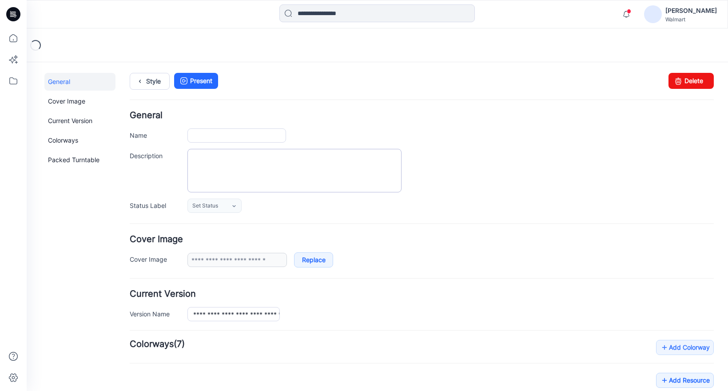
type input "**********"
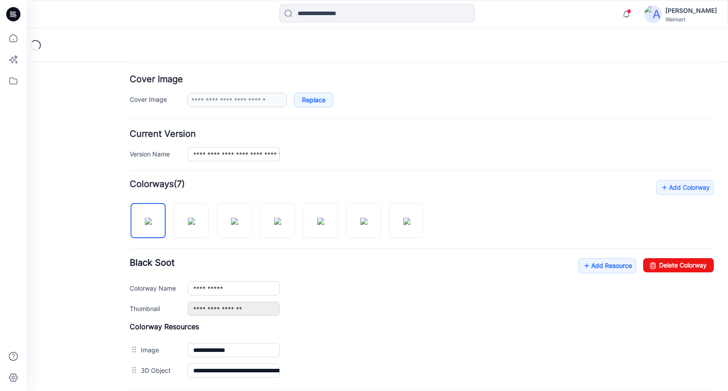
scroll to position [252, 0]
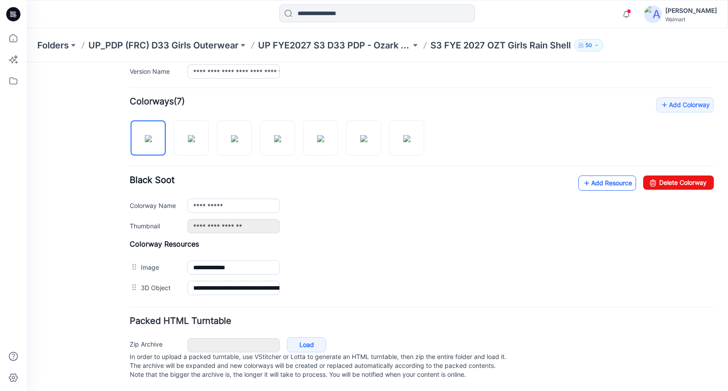
click at [601, 175] on link "Add Resource" at bounding box center [607, 182] width 58 height 15
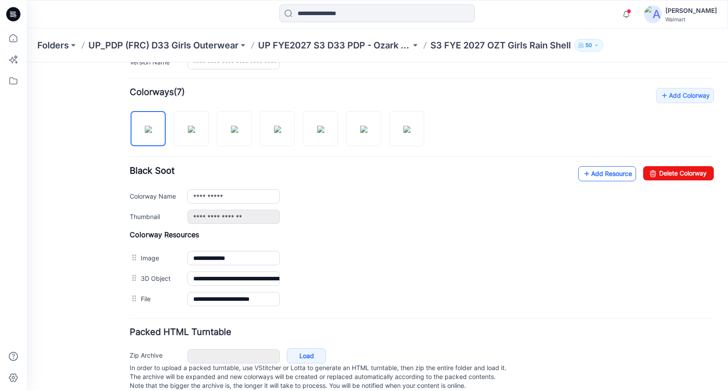
click at [607, 177] on link "Add Resource" at bounding box center [607, 173] width 58 height 15
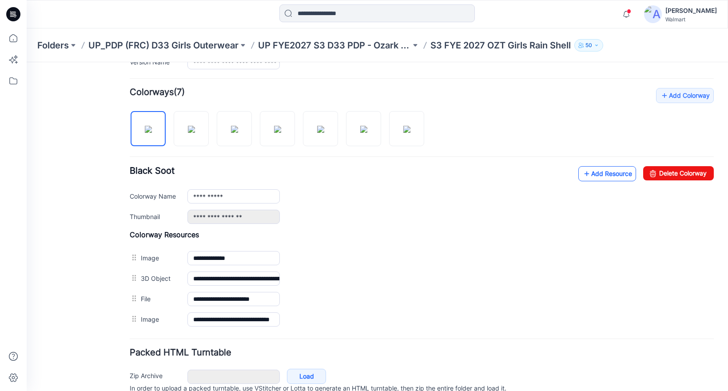
click at [616, 175] on link "Add Resource" at bounding box center [607, 173] width 58 height 15
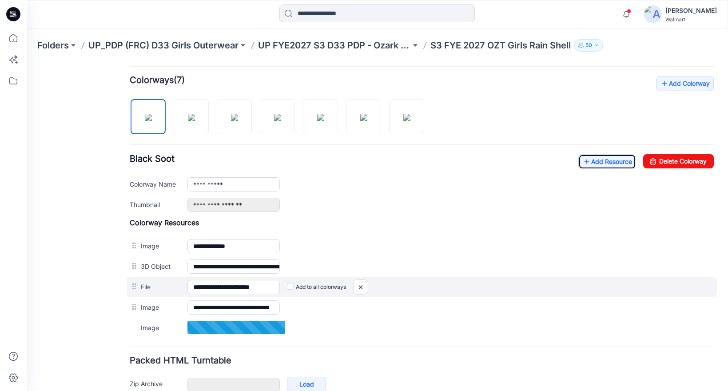
scroll to position [313, 0]
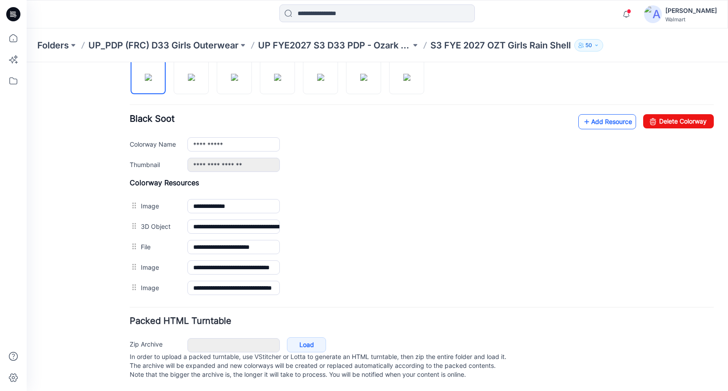
click at [584, 114] on link "Add Resource" at bounding box center [607, 121] width 58 height 15
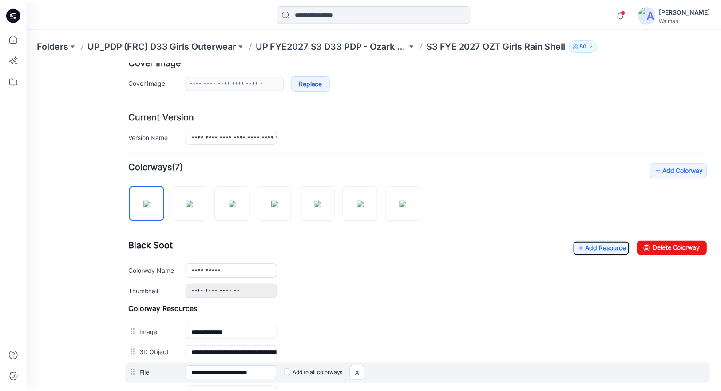
scroll to position [0, 0]
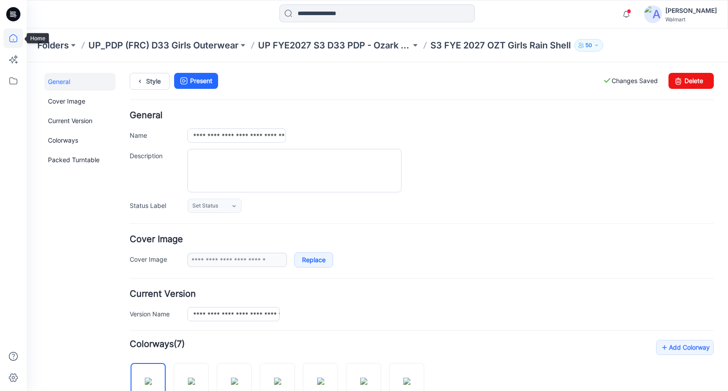
click at [12, 40] on icon at bounding box center [14, 38] width 20 height 20
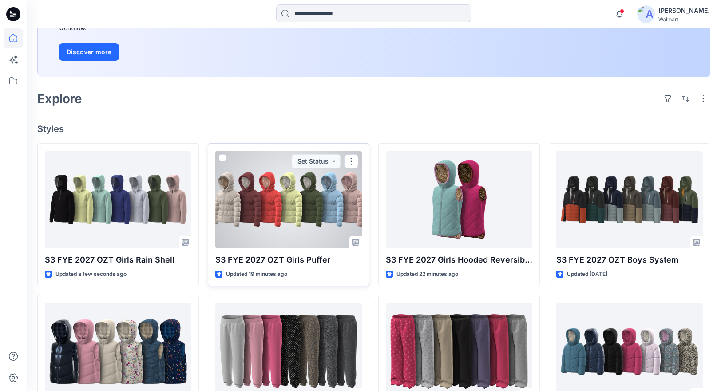
scroll to position [153, 0]
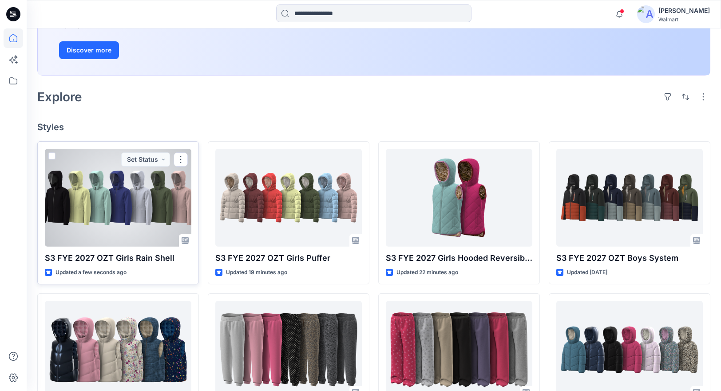
click at [143, 216] on div at bounding box center [118, 198] width 147 height 98
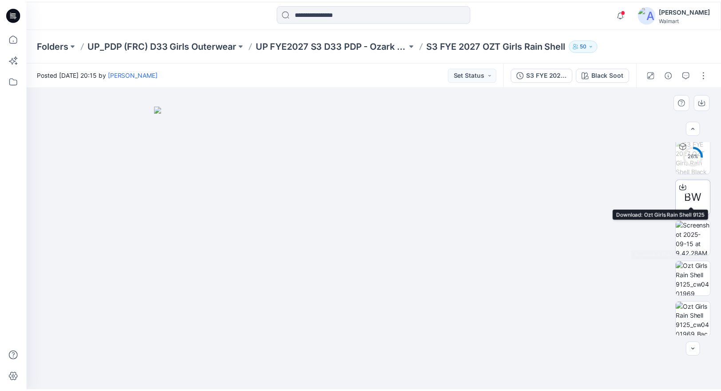
scroll to position [86, 0]
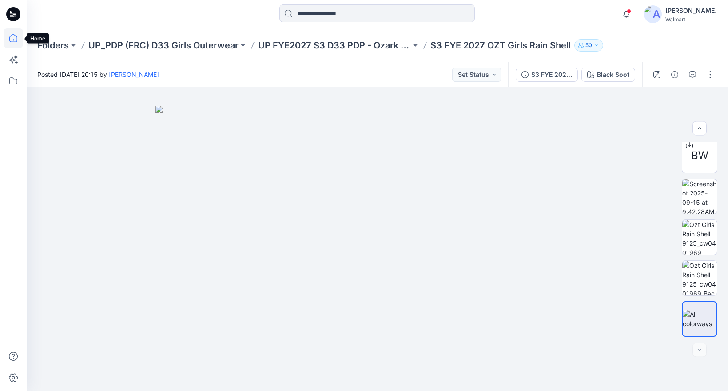
click at [14, 36] on icon at bounding box center [14, 38] width 20 height 20
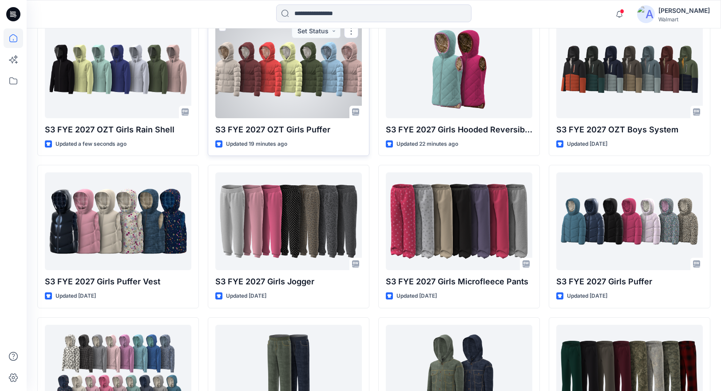
scroll to position [284, 0]
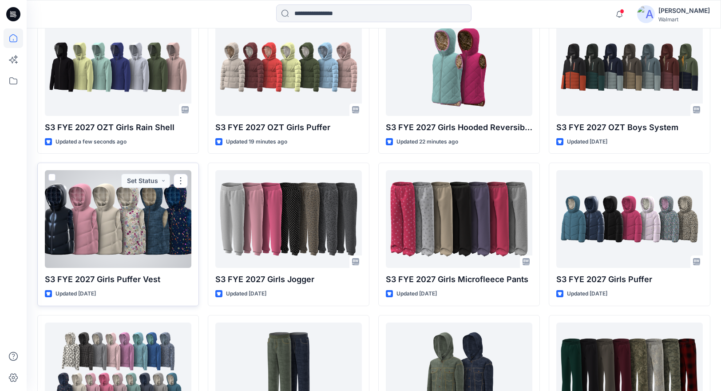
click at [137, 237] on div at bounding box center [118, 219] width 147 height 98
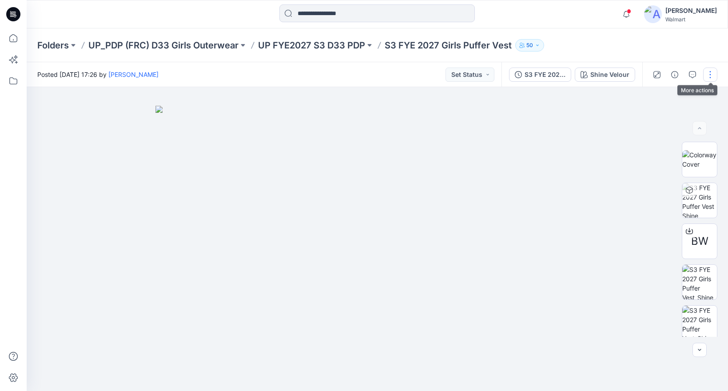
click at [712, 73] on button "button" at bounding box center [710, 74] width 14 height 14
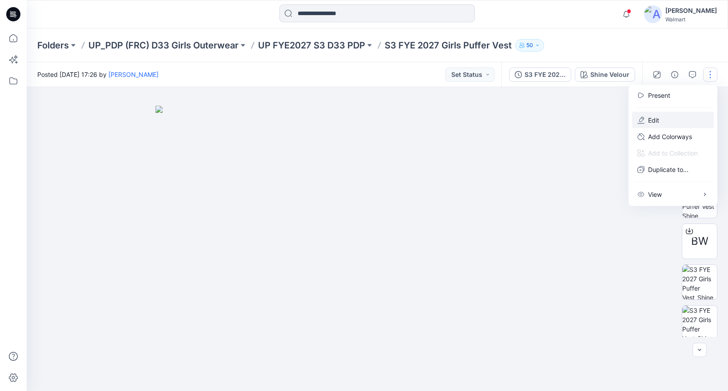
click at [653, 121] on p "Edit" at bounding box center [653, 119] width 11 height 9
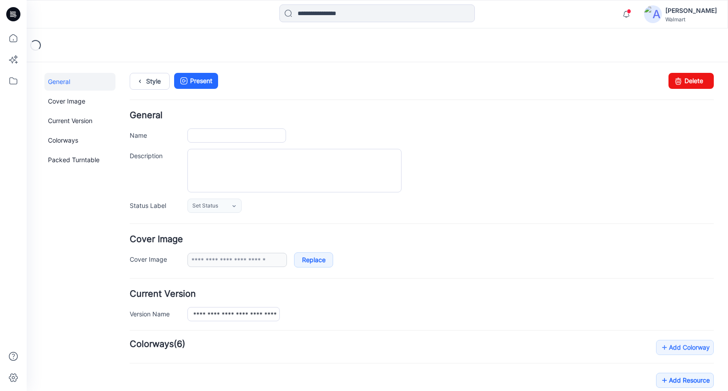
type input "**********"
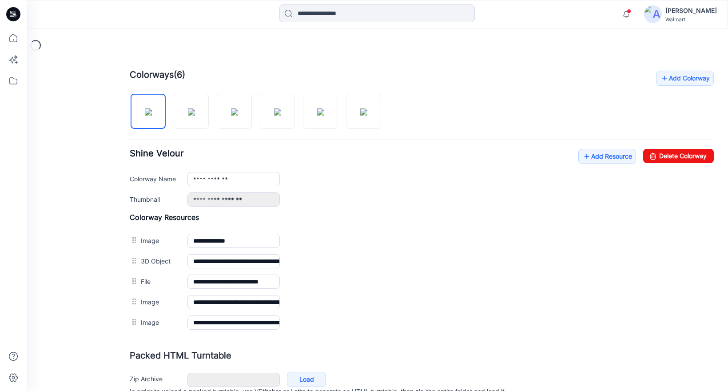
scroll to position [273, 0]
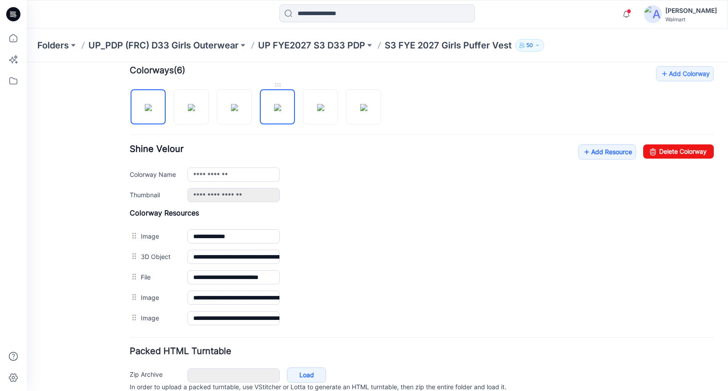
click at [278, 107] on img at bounding box center [277, 107] width 7 height 7
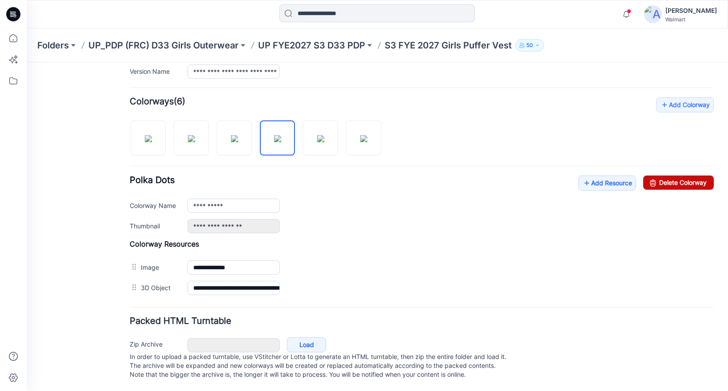
click at [683, 175] on link "Delete Colorway" at bounding box center [678, 182] width 71 height 14
type input "**********"
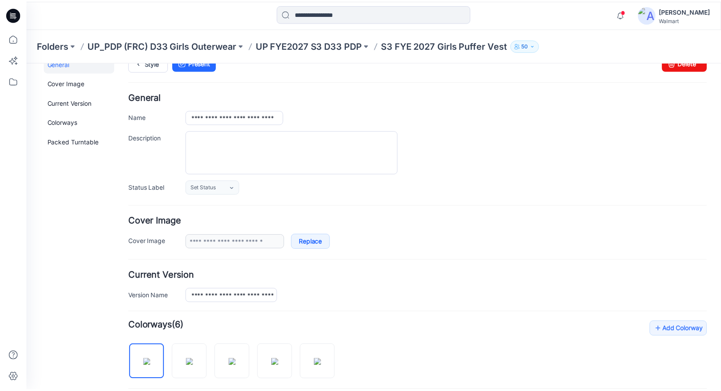
scroll to position [0, 0]
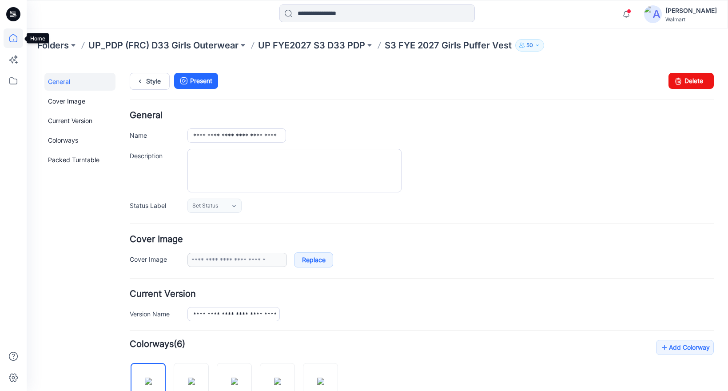
click at [12, 38] on icon at bounding box center [14, 38] width 20 height 20
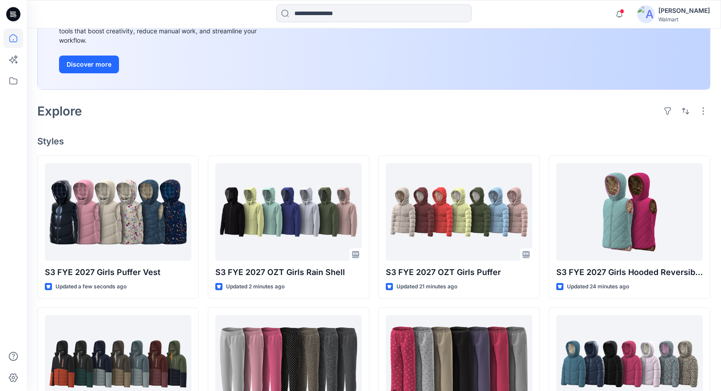
scroll to position [147, 0]
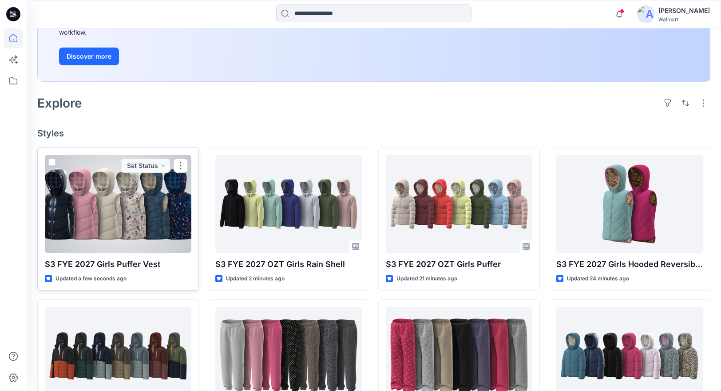
click at [177, 217] on div at bounding box center [118, 204] width 147 height 98
